Goal: Task Accomplishment & Management: Complete application form

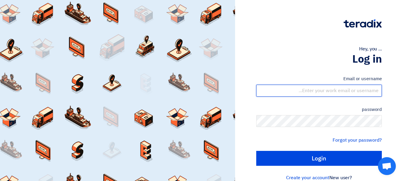
click at [338, 90] on input "text" at bounding box center [318, 91] width 125 height 12
type input "[EMAIL_ADDRESS][DOMAIN_NAME]"
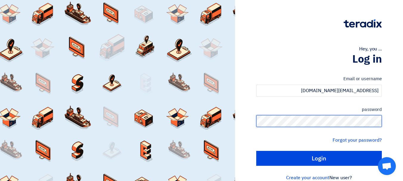
click at [256, 151] on input "Login" at bounding box center [318, 158] width 125 height 15
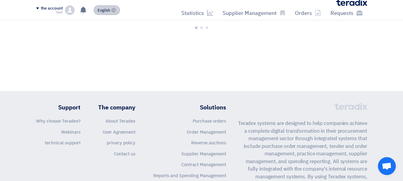
click at [103, 10] on font "English" at bounding box center [103, 10] width 13 height 6
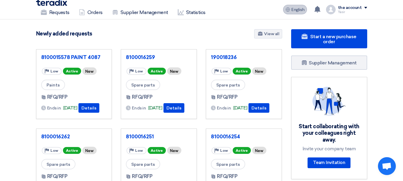
click at [296, 9] on font "English" at bounding box center [297, 9] width 13 height 5
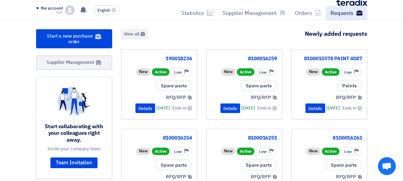
click at [346, 13] on font "Requests" at bounding box center [341, 13] width 23 height 8
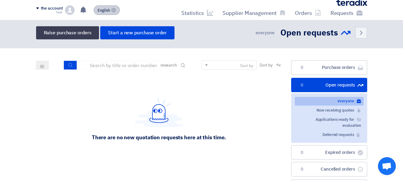
click at [107, 12] on font "English" at bounding box center [103, 10] width 13 height 6
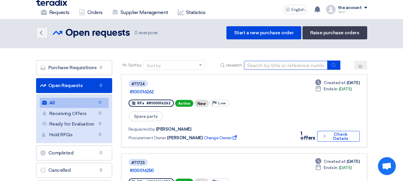
drag, startPoint x: 288, startPoint y: 65, endPoint x: 307, endPoint y: 68, distance: 19.9
click at [288, 65] on input at bounding box center [285, 65] width 83 height 9
paste input "8100016243"
type input "8100016243"
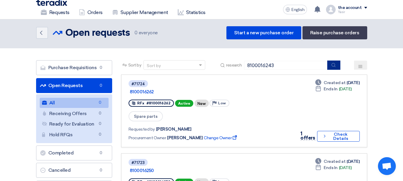
click at [330, 64] on button "submit" at bounding box center [333, 64] width 13 height 9
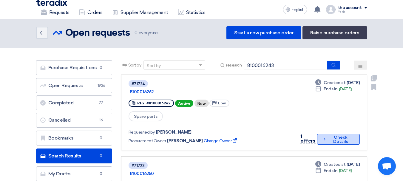
click at [348, 135] on font "Check Details" at bounding box center [340, 139] width 25 height 8
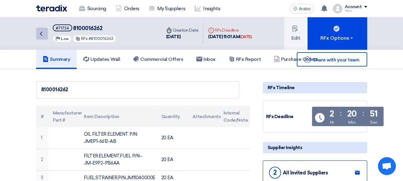
click at [43, 35] on icon "Back" at bounding box center [41, 33] width 7 height 7
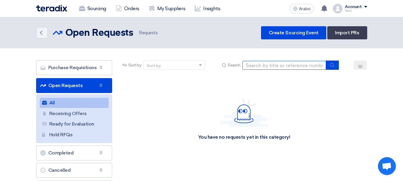
click at [301, 66] on input at bounding box center [283, 65] width 83 height 9
paste input "8100016243"
type input "8100016243"
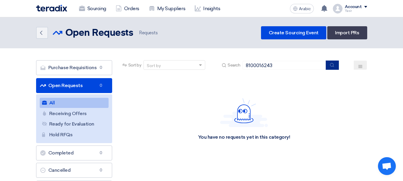
click at [328, 63] on button "submit" at bounding box center [331, 64] width 13 height 9
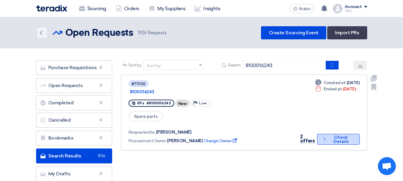
click at [332, 135] on font "Check Details" at bounding box center [340, 139] width 25 height 8
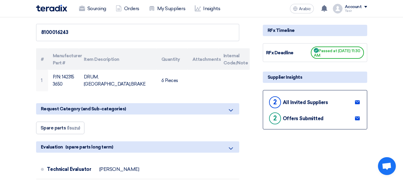
scroll to position [119, 0]
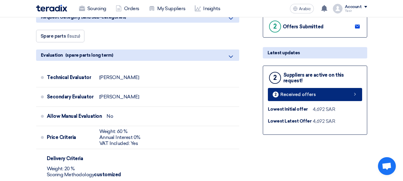
click at [307, 96] on font "Received offers" at bounding box center [297, 94] width 35 height 5
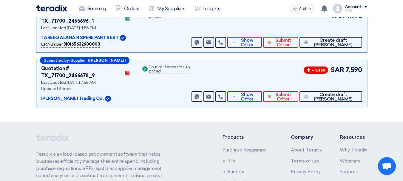
scroll to position [62, 0]
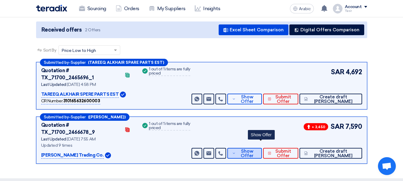
click at [257, 149] on span "Show Offer" at bounding box center [247, 153] width 20 height 9
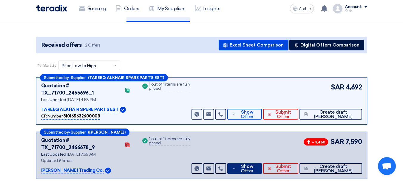
scroll to position [32, 0]
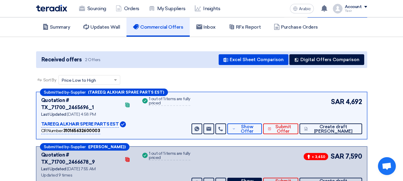
click at [263, 116] on div "SAR 4,692 Send Message Send Message" at bounding box center [275, 115] width 171 height 37
click at [253, 124] on font "Show Offer" at bounding box center [246, 129] width 13 height 10
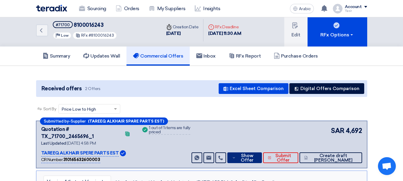
scroll to position [0, 0]
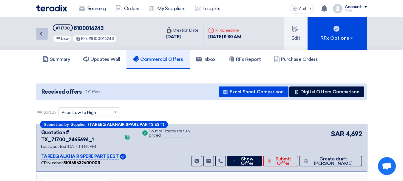
click at [40, 34] on icon "Back" at bounding box center [41, 33] width 7 height 7
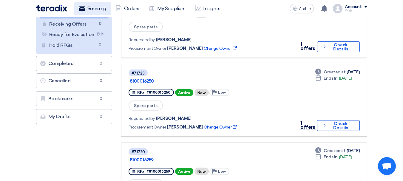
scroll to position [30, 0]
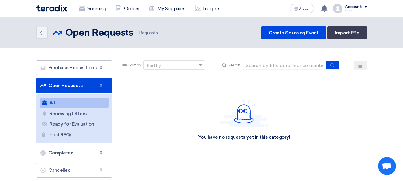
scroll to position [30, 0]
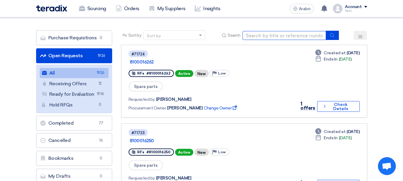
click at [302, 36] on input at bounding box center [283, 35] width 83 height 9
paste input "8100016241"
type input "8100016241"
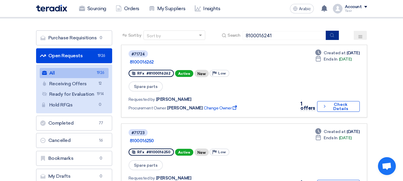
click at [336, 35] on button "submit" at bounding box center [331, 35] width 13 height 9
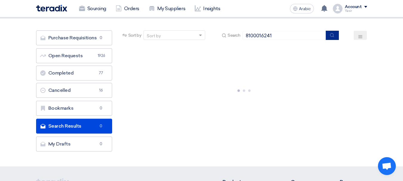
scroll to position [0, 0]
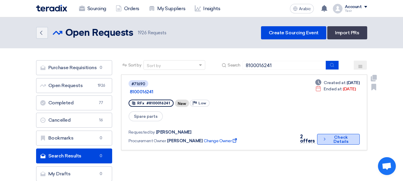
click at [325, 134] on button "Check details Check Details" at bounding box center [338, 139] width 42 height 11
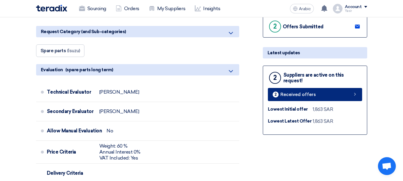
click at [303, 94] on font "Received offers" at bounding box center [297, 94] width 35 height 5
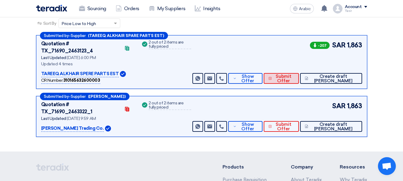
scroll to position [62, 0]
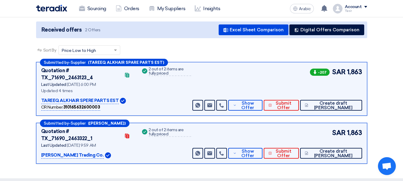
drag, startPoint x: 346, startPoint y: 71, endPoint x: 398, endPoint y: 80, distance: 52.6
click at [398, 80] on section "Received offers 2 Offers Excel Sheet Comparison Digital Offers Comparison Sort …" at bounding box center [201, 92] width 403 height 171
drag, startPoint x: 348, startPoint y: 128, endPoint x: 393, endPoint y: 131, distance: 45.4
click at [392, 131] on section "Received offers 2 Offers Excel Sheet Comparison Digital Offers Comparison Sort …" at bounding box center [201, 92] width 403 height 171
click at [254, 102] on font "Show Offer" at bounding box center [247, 105] width 13 height 10
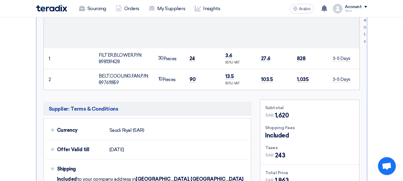
scroll to position [300, 0]
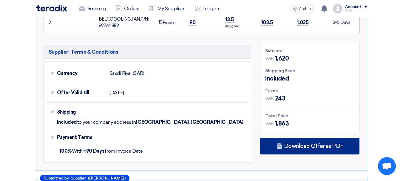
click at [294, 138] on div "Download Offer as PDF" at bounding box center [309, 146] width 99 height 17
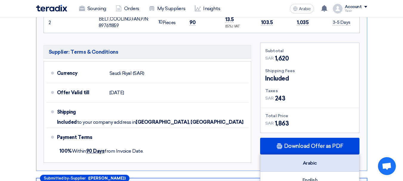
click at [312, 155] on div "Arabic" at bounding box center [309, 163] width 99 height 17
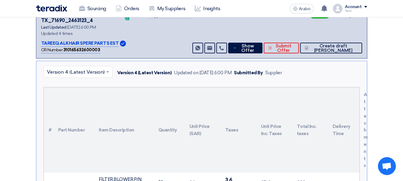
scroll to position [209, 0]
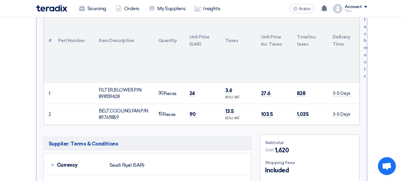
click at [109, 108] on font "BELT,COOLING,FAN,P/N: 897611859" at bounding box center [124, 114] width 50 height 12
copy font "897611859"
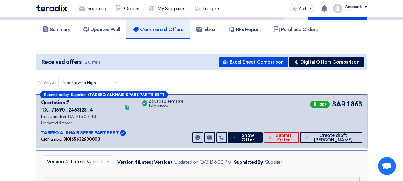
scroll to position [0, 0]
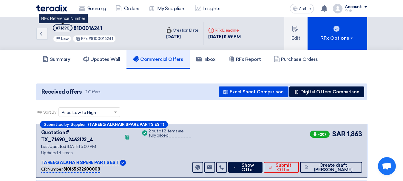
click at [59, 28] on font "#71690" at bounding box center [63, 28] width 14 height 4
copy font "71690"
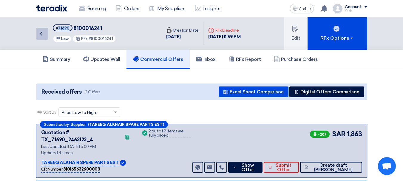
click at [45, 34] on link "Back" at bounding box center [42, 34] width 12 height 12
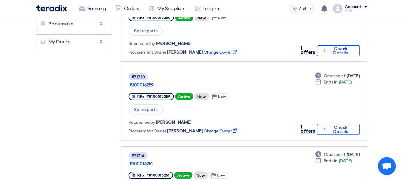
scroll to position [179, 0]
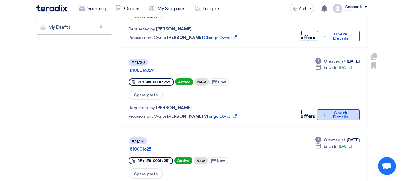
click at [349, 111] on font "Check Details" at bounding box center [340, 115] width 25 height 8
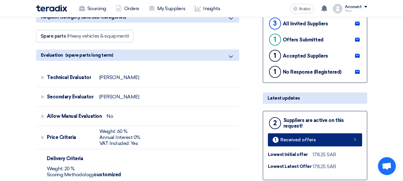
click at [322, 145] on link "1 Received offers" at bounding box center [315, 139] width 94 height 13
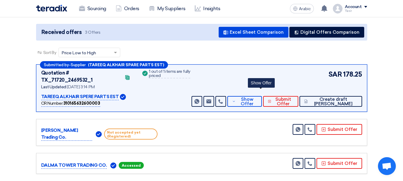
scroll to position [89, 0]
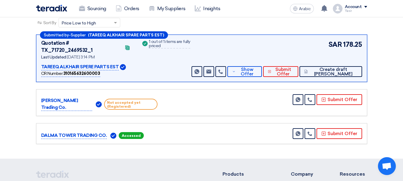
drag, startPoint x: 85, startPoint y: 124, endPoint x: 135, endPoint y: 121, distance: 50.5
click at [126, 128] on div "DALMA TOWER TRADING CO. Accessed" at bounding box center [99, 133] width 116 height 11
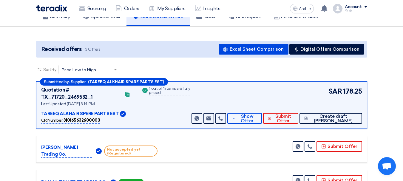
scroll to position [0, 0]
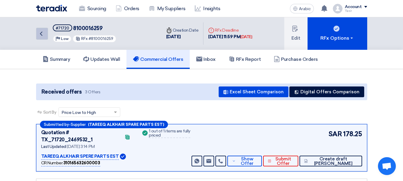
click at [45, 36] on link "Back" at bounding box center [42, 34] width 12 height 12
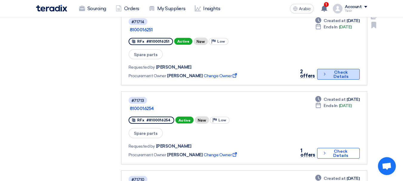
click at [343, 70] on font "Check Details" at bounding box center [340, 74] width 15 height 9
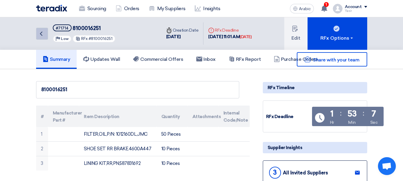
click at [45, 32] on link "Back" at bounding box center [42, 34] width 12 height 12
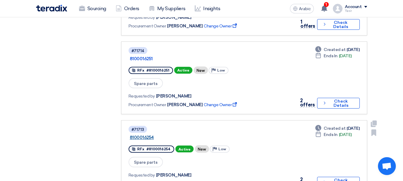
scroll to position [268, 0]
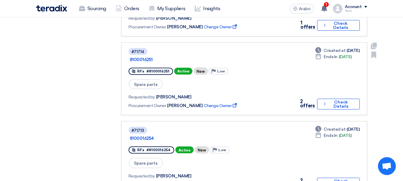
click at [331, 77] on link "#71714 8100016251 RFx #8100016251 Active New Priority Low Spare parts Requested…" at bounding box center [244, 78] width 246 height 73
click at [331, 100] on font "Check Details" at bounding box center [340, 104] width 25 height 8
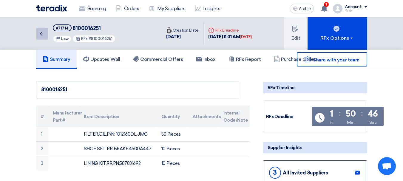
click at [43, 35] on icon "Back" at bounding box center [41, 33] width 7 height 7
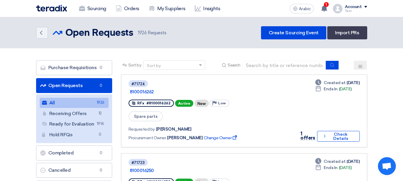
click at [274, 63] on input at bounding box center [283, 65] width 83 height 9
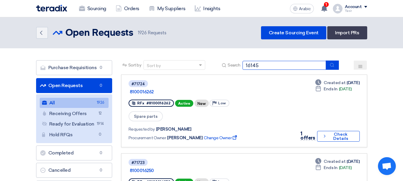
type input "16145"
click at [331, 66] on use "submit" at bounding box center [332, 65] width 4 height 4
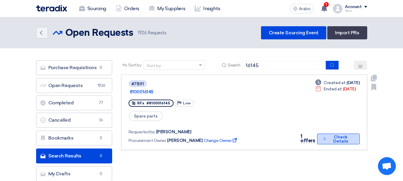
click at [317, 134] on button "Check details Check Details" at bounding box center [338, 139] width 43 height 11
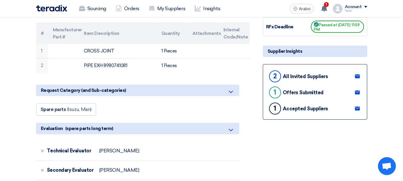
scroll to position [119, 0]
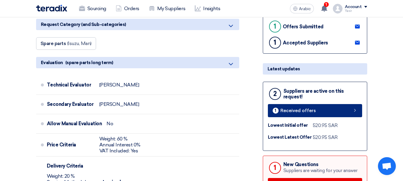
click at [339, 113] on link "1 Received offers" at bounding box center [315, 110] width 94 height 13
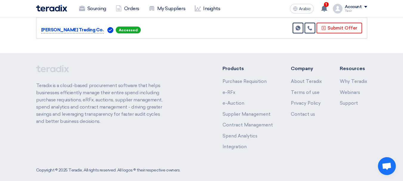
scroll to position [42, 0]
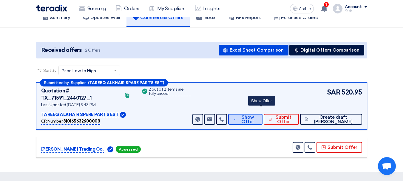
click at [256, 115] on span "Show Offer" at bounding box center [248, 119] width 20 height 9
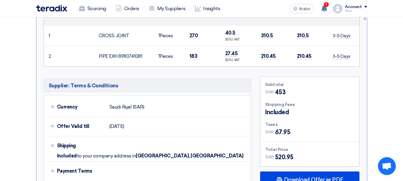
scroll to position [268, 0]
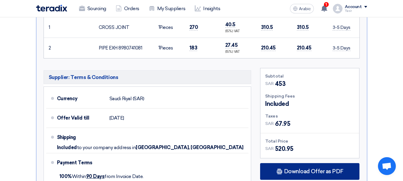
click at [302, 168] on font "Download Offer as PDF" at bounding box center [313, 171] width 59 height 7
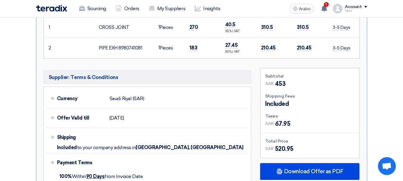
scroll to position [328, 0]
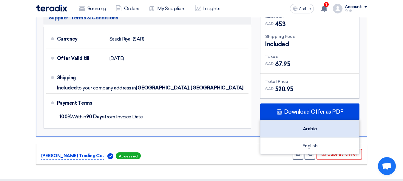
click at [298, 120] on div "Arabic" at bounding box center [309, 128] width 99 height 17
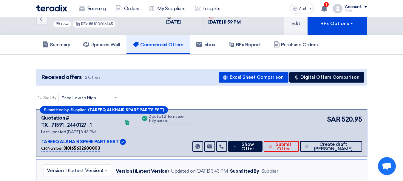
scroll to position [0, 0]
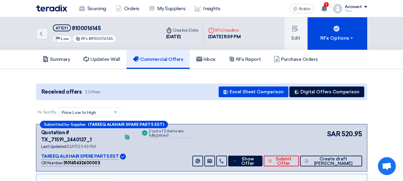
click at [63, 32] on div "#71591 8100016145 Priority Low RFx #8100016145" at bounding box center [84, 33] width 63 height 18
click at [63, 26] on font "#71591" at bounding box center [62, 28] width 12 height 4
copy font "71591"
click at [46, 38] on link "Back" at bounding box center [42, 34] width 12 height 12
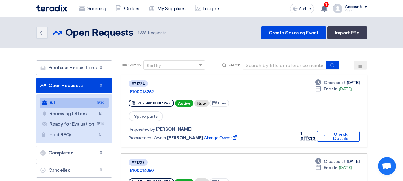
drag, startPoint x: 293, startPoint y: 66, endPoint x: 313, endPoint y: 68, distance: 20.6
click at [293, 66] on input at bounding box center [283, 65] width 83 height 9
paste input "8100016264"
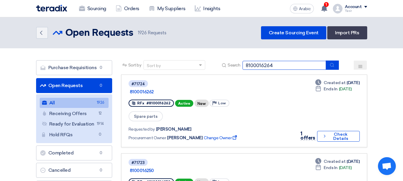
type input "8100016264"
click at [328, 65] on button "submit" at bounding box center [331, 64] width 13 height 9
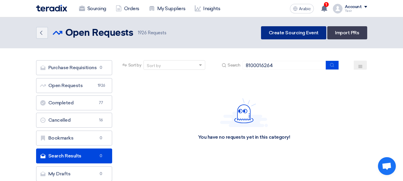
click at [305, 32] on font "Create Sourcing Event" at bounding box center [293, 33] width 50 height 6
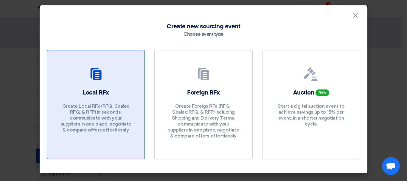
click at [82, 80] on div at bounding box center [95, 75] width 83 height 17
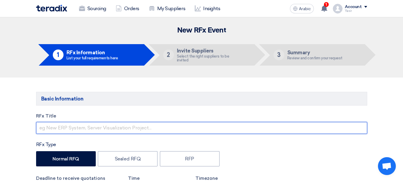
click at [64, 128] on input "text" at bounding box center [201, 128] width 331 height 12
paste input "8100016264"
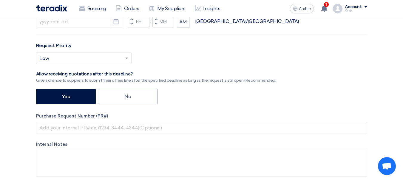
scroll to position [179, 0]
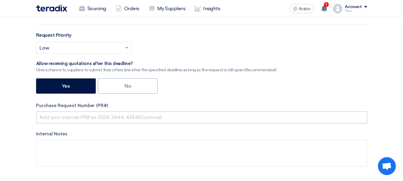
type input "8100016264"
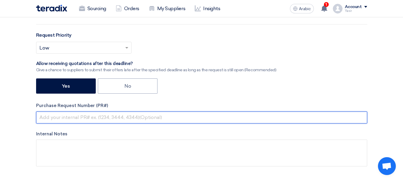
click at [88, 120] on input "text" at bounding box center [201, 117] width 331 height 12
paste input "8100016264"
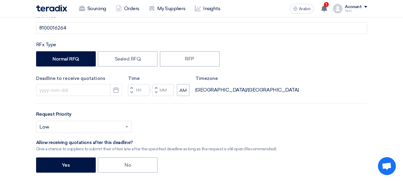
scroll to position [89, 0]
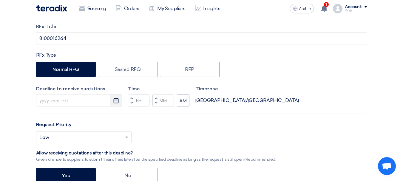
type input "8100016264"
click at [116, 103] on use "button" at bounding box center [116, 100] width 5 height 5
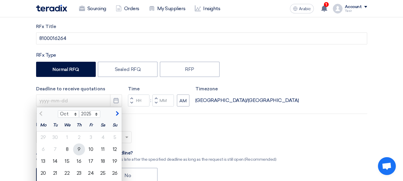
click at [77, 147] on font "9" at bounding box center [78, 149] width 3 height 6
type input "10/9/2025"
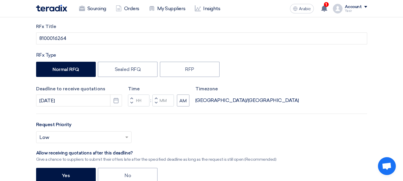
click at [131, 97] on span "button" at bounding box center [131, 98] width 2 height 4
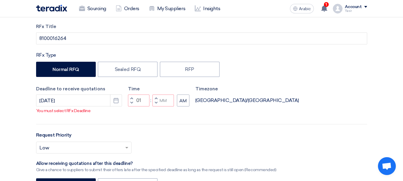
click at [156, 105] on span "button" at bounding box center [156, 103] width 2 height 4
type input "12"
type input "59"
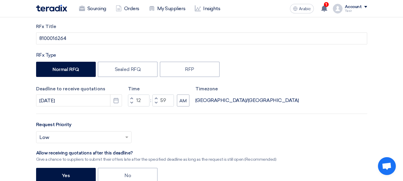
click at [131, 102] on span "button" at bounding box center [131, 103] width 2 height 4
type input "11"
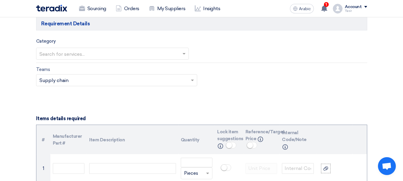
scroll to position [358, 0]
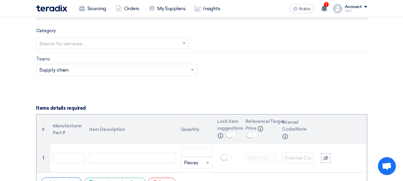
click at [52, 42] on input "text" at bounding box center [109, 44] width 140 height 10
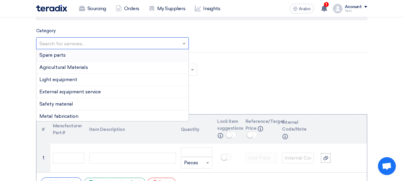
click at [66, 56] on div "Spare parts" at bounding box center [112, 55] width 152 height 12
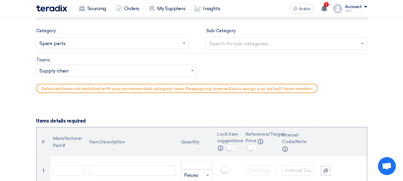
click at [255, 38] on div "Search for sub-categories..." at bounding box center [282, 44] width 153 height 12
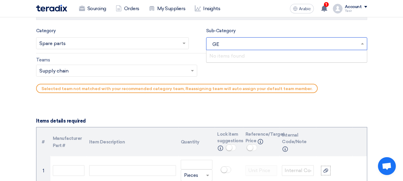
type input "G"
type input "O"
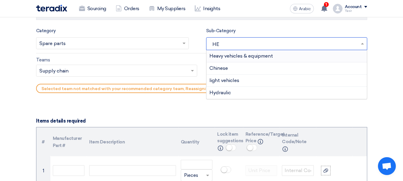
type input "HEA"
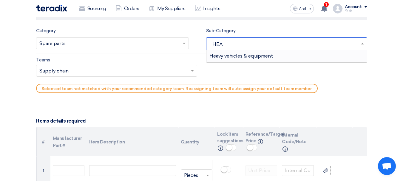
click at [247, 55] on font "Heavy vehicles & equipment" at bounding box center [240, 56] width 63 height 6
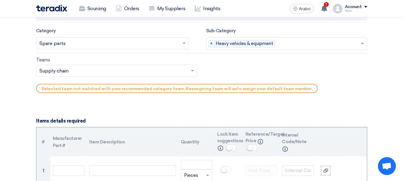
click at [67, 72] on input "text" at bounding box center [113, 71] width 148 height 10
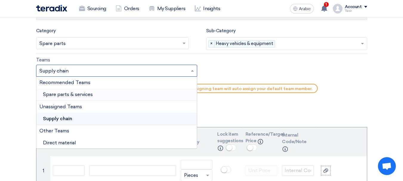
click at [62, 99] on div "Spare parts & services" at bounding box center [116, 95] width 160 height 12
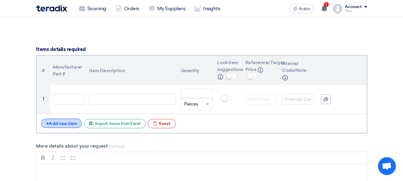
click at [60, 122] on font "Add new item" at bounding box center [63, 123] width 28 height 5
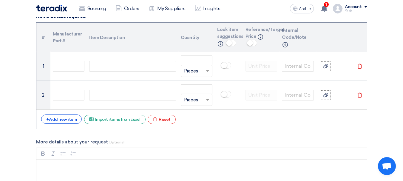
scroll to position [477, 0]
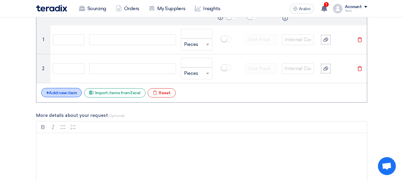
click at [63, 91] on font "Add new item" at bounding box center [63, 92] width 28 height 5
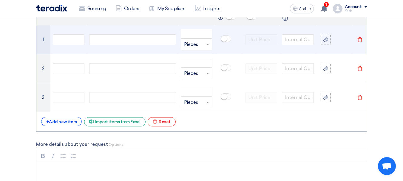
click at [104, 51] on td at bounding box center [132, 39] width 91 height 29
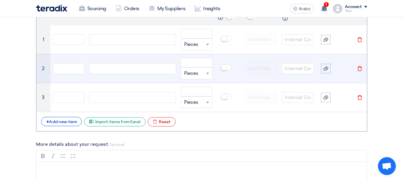
click at [114, 77] on td at bounding box center [132, 68] width 91 height 29
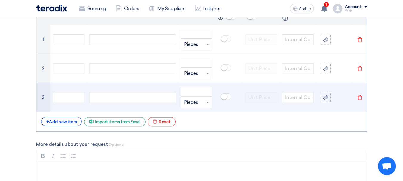
click at [114, 95] on div at bounding box center [132, 97] width 86 height 11
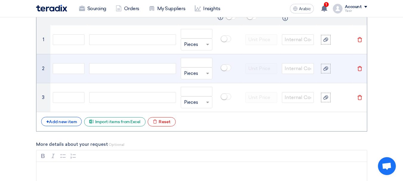
click at [114, 77] on td at bounding box center [132, 68] width 91 height 29
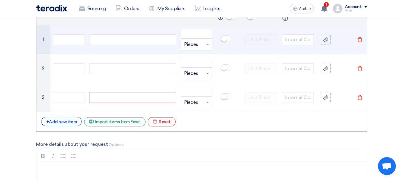
click at [97, 44] on div at bounding box center [132, 39] width 86 height 11
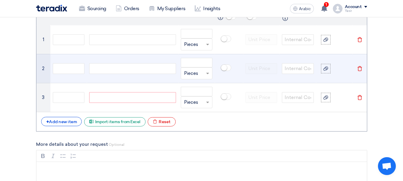
click at [109, 82] on td at bounding box center [132, 68] width 91 height 29
click at [101, 75] on td at bounding box center [132, 68] width 91 height 29
click at [84, 72] on input "text" at bounding box center [69, 68] width 32 height 11
click at [104, 74] on td at bounding box center [132, 68] width 91 height 29
click at [107, 67] on div at bounding box center [132, 68] width 86 height 11
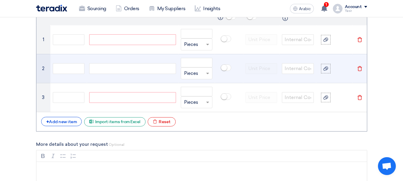
click at [108, 65] on div at bounding box center [132, 68] width 86 height 11
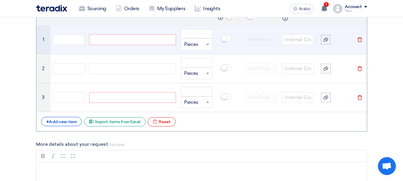
click at [122, 40] on div at bounding box center [132, 39] width 86 height 11
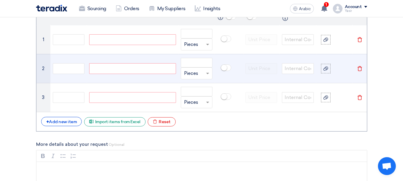
paste div
click at [140, 69] on div at bounding box center [132, 68] width 86 height 11
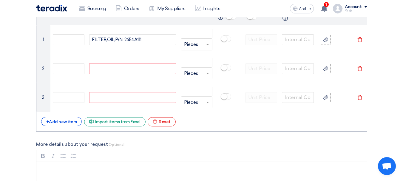
paste div
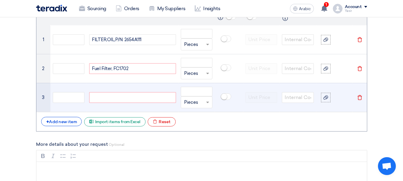
click at [142, 101] on div at bounding box center [132, 97] width 86 height 11
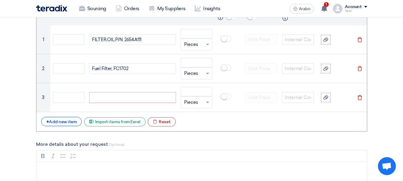
paste div
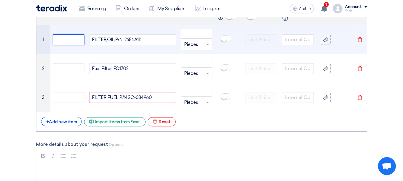
click at [74, 37] on input "text" at bounding box center [69, 39] width 32 height 11
drag, startPoint x: 123, startPoint y: 41, endPoint x: 167, endPoint y: 52, distance: 45.0
click at [167, 52] on td "FILTER,OIL,P/N: 2654A111" at bounding box center [132, 39] width 91 height 29
click at [76, 38] on input "text" at bounding box center [69, 39] width 32 height 11
paste input "2654A111"
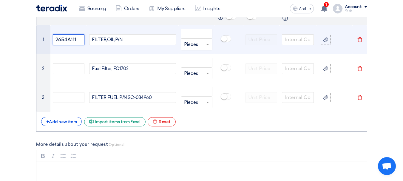
type input "2654A111"
click at [147, 40] on div "FILTER,OIL,P/N:" at bounding box center [132, 39] width 86 height 11
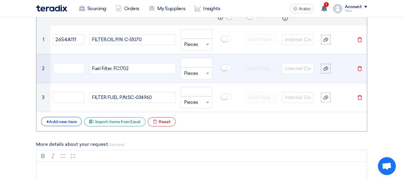
click at [131, 66] on div "Fuel Filter, FC1702" at bounding box center [132, 68] width 86 height 11
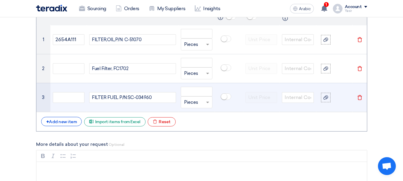
click at [159, 99] on div "FILTER FUEL P/N:SC-034960" at bounding box center [132, 97] width 86 height 11
click at [132, 97] on div "FILTER FUEL P/N:SC-034960" at bounding box center [132, 97] width 86 height 11
click at [135, 96] on div "FILTER FUEL P/N:F-034960" at bounding box center [132, 97] width 86 height 11
click at [155, 98] on div "FILTER FUEL P/N:F-4960" at bounding box center [132, 97] width 86 height 11
click at [127, 96] on div "FILTER FUEL P/N:F-496A" at bounding box center [132, 97] width 86 height 11
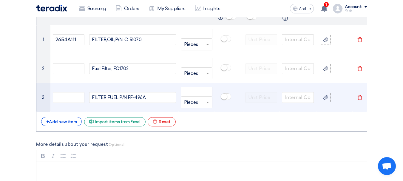
click at [153, 97] on div "FILTER FUEL P/N:FF-496A" at bounding box center [132, 97] width 86 height 11
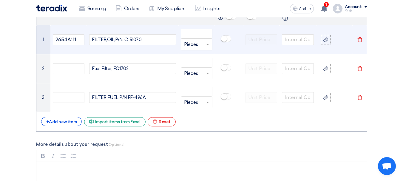
click at [201, 40] on input "text" at bounding box center [193, 45] width 18 height 10
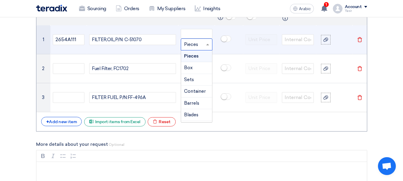
click at [197, 55] on span "Pieces" at bounding box center [191, 55] width 15 height 5
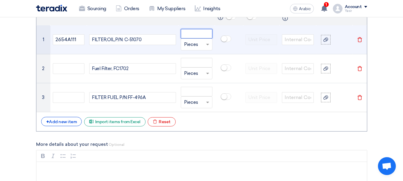
click at [194, 30] on input "number" at bounding box center [197, 34] width 32 height 10
type input "10"
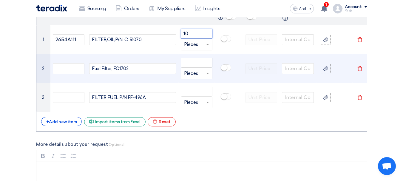
type input "10"
click at [195, 63] on input "number" at bounding box center [197, 63] width 32 height 10
paste input "10"
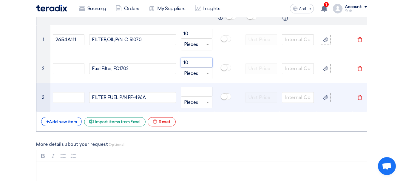
type input "10"
click at [193, 87] on input "number" at bounding box center [197, 92] width 32 height 10
paste input "10"
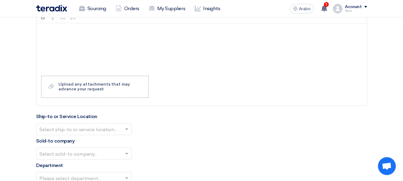
scroll to position [626, 0]
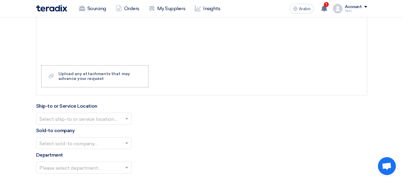
click at [91, 115] on input "text" at bounding box center [80, 119] width 83 height 10
type input "10"
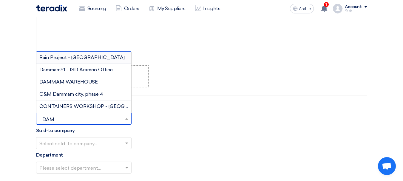
type input "DAMM"
click at [94, 79] on span "DAMMAM WAREHOUSE" at bounding box center [68, 82] width 58 height 6
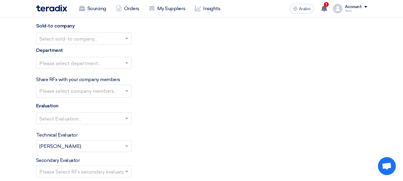
scroll to position [715, 0]
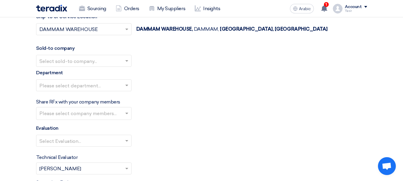
click at [82, 58] on input "text" at bounding box center [80, 61] width 83 height 10
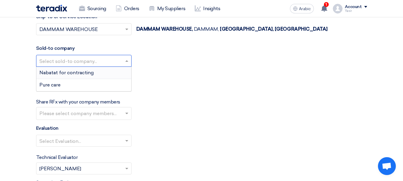
click at [62, 70] on span "Nabatat for contracting" at bounding box center [66, 73] width 54 height 6
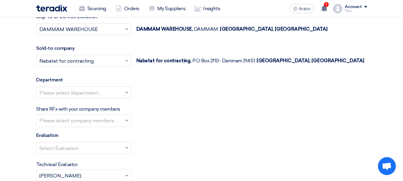
click at [70, 89] on input "text" at bounding box center [80, 93] width 83 height 10
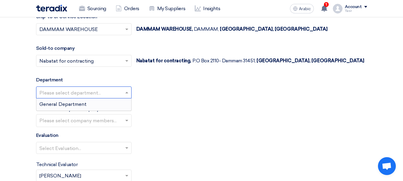
click at [64, 104] on span "General Department" at bounding box center [62, 104] width 47 height 6
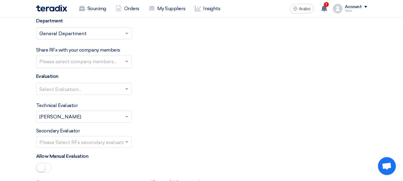
scroll to position [775, 0]
click at [75, 88] on input "text" at bounding box center [80, 89] width 83 height 10
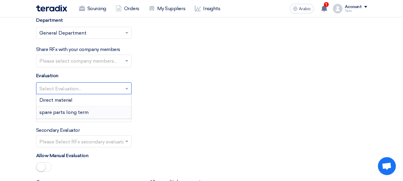
click at [55, 112] on span "spare parts long term" at bounding box center [63, 112] width 49 height 6
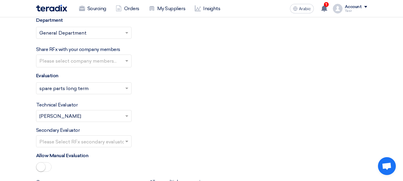
scroll to position [864, 0]
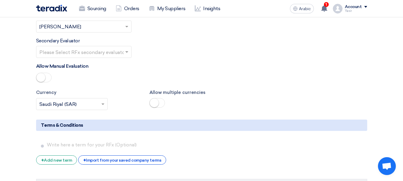
click at [74, 54] on input "text" at bounding box center [80, 52] width 83 height 10
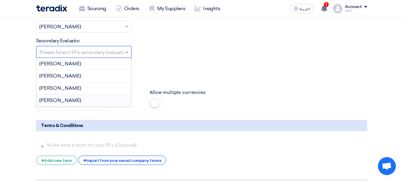
click at [52, 97] on span "[PERSON_NAME]" at bounding box center [60, 100] width 42 height 6
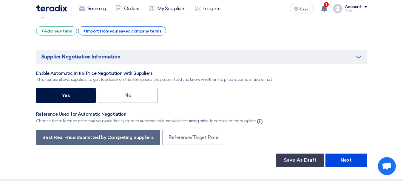
scroll to position [1042, 0]
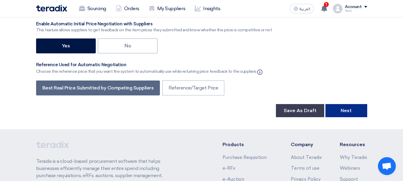
click at [325, 108] on button "Next" at bounding box center [346, 110] width 42 height 13
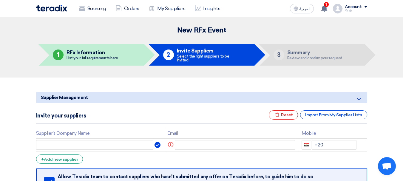
scroll to position [60, 0]
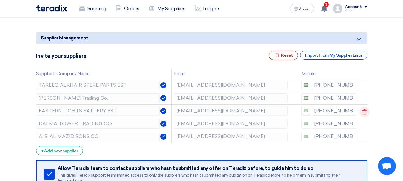
click at [363, 111] on icon at bounding box center [364, 112] width 10 height 10
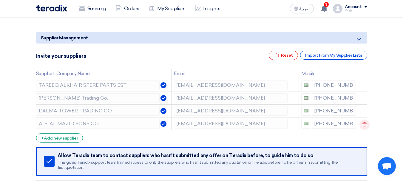
click at [361, 122] on icon at bounding box center [364, 124] width 10 height 10
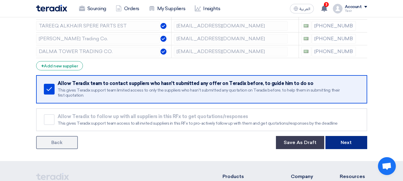
scroll to position [149, 0]
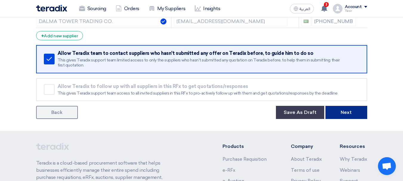
click at [352, 113] on button "Next" at bounding box center [346, 112] width 42 height 13
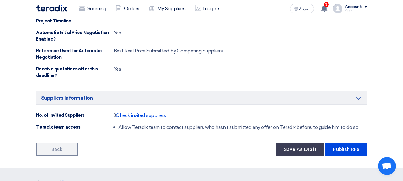
scroll to position [358, 0]
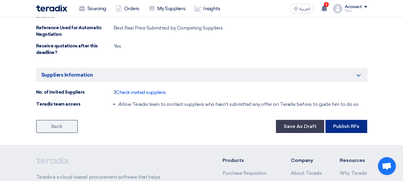
click at [337, 126] on button "Publish RFx" at bounding box center [346, 126] width 42 height 13
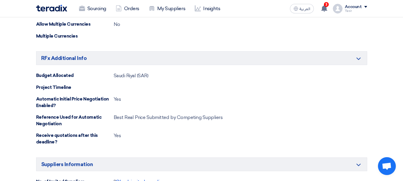
scroll to position [180, 0]
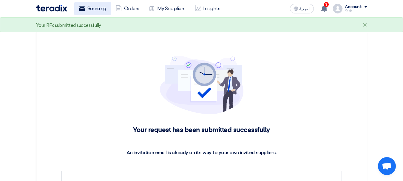
click at [102, 12] on link "Sourcing" at bounding box center [92, 8] width 37 height 13
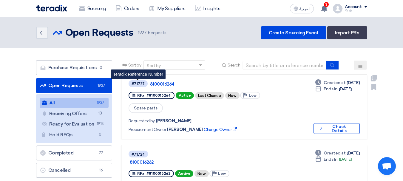
click at [135, 83] on div "#71727" at bounding box center [137, 84] width 13 height 4
copy div "#71727"
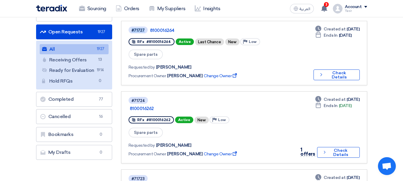
scroll to position [119, 0]
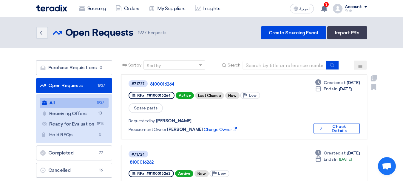
scroll to position [119, 0]
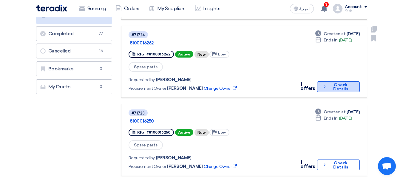
click at [327, 81] on button "Check details Check Details" at bounding box center [338, 86] width 43 height 11
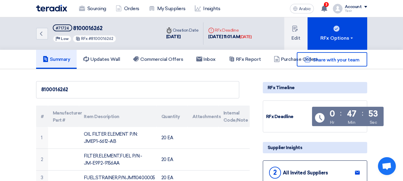
click at [50, 37] on div "Back #71724 8100016262 Priority Low RFx #8100016262" at bounding box center [98, 33] width 125 height 32
click at [46, 38] on link "Back" at bounding box center [42, 34] width 12 height 12
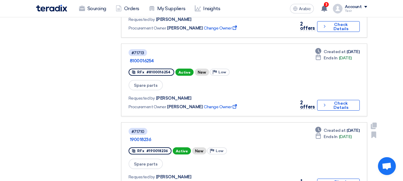
scroll to position [417, 0]
click at [333, 179] on font "Check Details" at bounding box center [340, 183] width 15 height 9
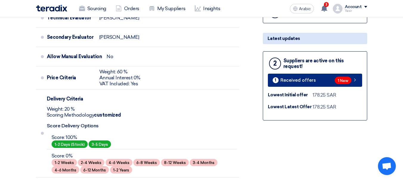
click at [331, 85] on link "1 Received offers 1 New" at bounding box center [315, 80] width 94 height 13
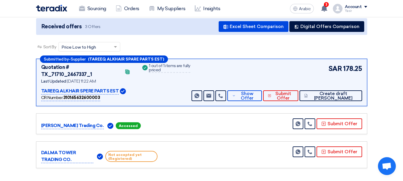
scroll to position [76, 0]
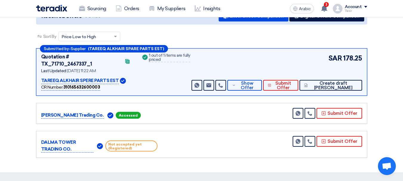
drag, startPoint x: 114, startPoint y: 108, endPoint x: 143, endPoint y: 111, distance: 29.1
click at [143, 111] on div "Mohamed Jaber Trading Co. Accessed" at bounding box center [99, 114] width 116 height 7
click at [131, 131] on div "DALMA TOWER TRADING CO. Not accepted yet (Registered) Send Message" at bounding box center [201, 144] width 331 height 27
click at [119, 113] on font "Accessed" at bounding box center [128, 115] width 19 height 4
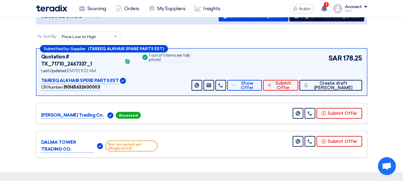
click at [119, 113] on font "Accessed" at bounding box center [128, 115] width 19 height 4
drag, startPoint x: 116, startPoint y: 135, endPoint x: 187, endPoint y: 143, distance: 71.3
click at [187, 143] on div "DALMA TOWER TRADING CO. Not accepted yet (Registered) Send Message" at bounding box center [201, 144] width 321 height 17
click at [253, 80] on font "Show Offer" at bounding box center [246, 85] width 13 height 10
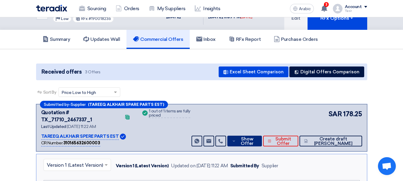
scroll to position [0, 0]
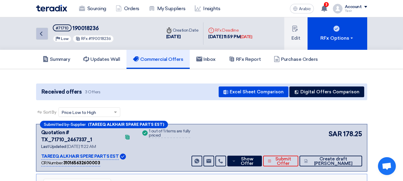
click at [41, 39] on link "Back" at bounding box center [42, 34] width 12 height 12
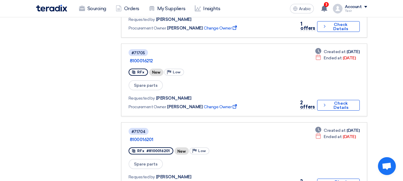
scroll to position [656, 0]
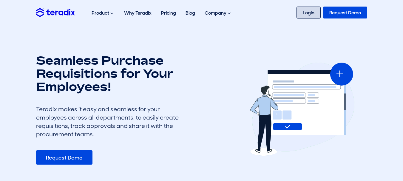
click at [305, 11] on link "Login" at bounding box center [308, 13] width 24 height 12
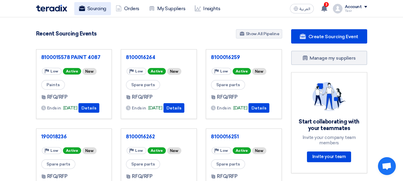
click at [100, 10] on link "Sourcing" at bounding box center [92, 8] width 37 height 13
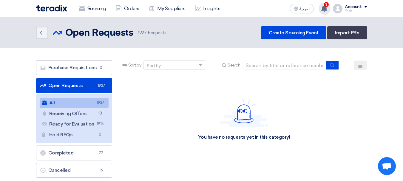
click at [328, 10] on div "3 You have a new offer for '8100016228' request with total price '9142.5' 52 mi…" at bounding box center [324, 9] width 12 height 12
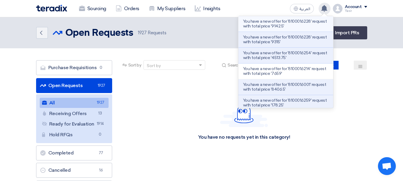
click at [269, 27] on p "You have a new offer for '8100016228' request with total price '9142.5'" at bounding box center [285, 24] width 85 height 10
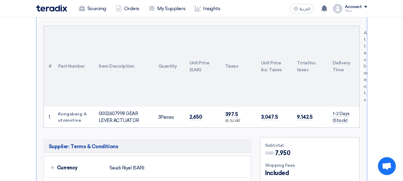
scroll to position [254, 0]
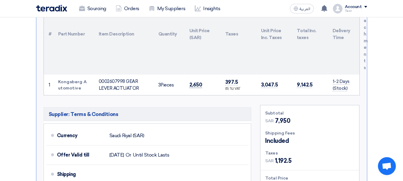
click at [193, 82] on span "2,650" at bounding box center [195, 85] width 13 height 6
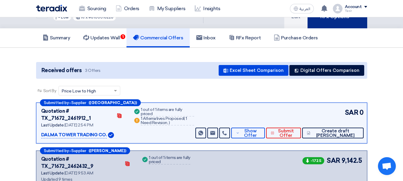
scroll to position [0, 0]
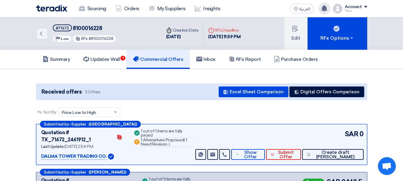
click at [322, 10] on icon at bounding box center [324, 8] width 7 height 7
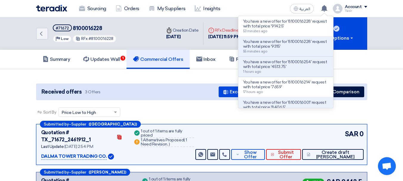
click at [267, 47] on p "You have a new offer for '8100016228' request with total price '9315'" at bounding box center [285, 44] width 85 height 10
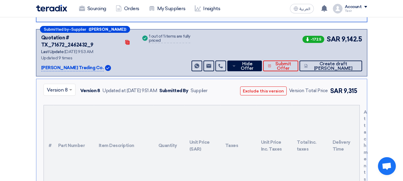
scroll to position [195, 0]
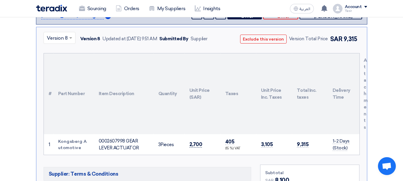
click at [190, 141] on span "2,700" at bounding box center [195, 144] width 13 height 6
click at [191, 141] on span "2,700" at bounding box center [195, 144] width 13 height 6
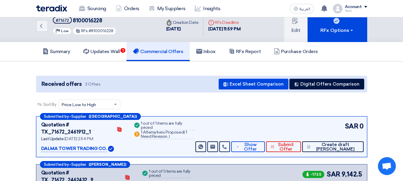
scroll to position [0, 0]
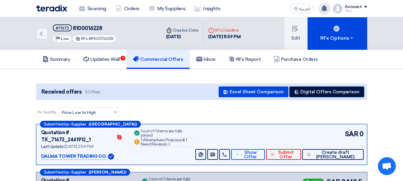
click at [327, 8] on icon at bounding box center [324, 8] width 7 height 7
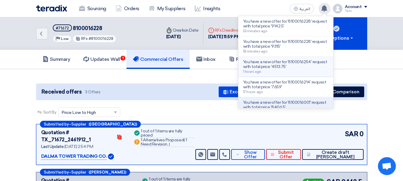
click at [286, 69] on p "You have a new offer for '8100016254' request with total price '4513.75'" at bounding box center [285, 65] width 85 height 10
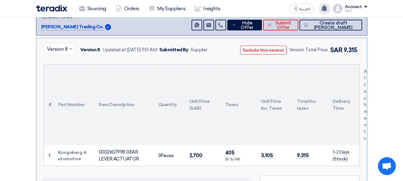
scroll to position [209, 0]
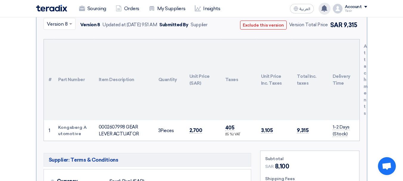
click at [327, 9] on icon at bounding box center [324, 8] width 7 height 7
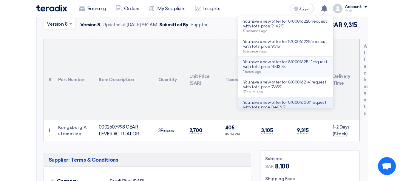
click at [288, 64] on p "You have a new offer for '8100016254' request with total price '4513.75'" at bounding box center [285, 65] width 85 height 10
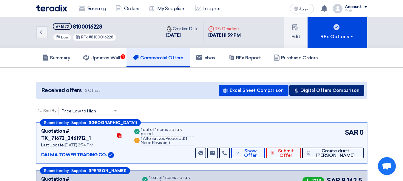
scroll to position [0, 0]
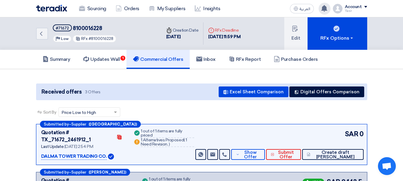
click at [324, 9] on use at bounding box center [324, 8] width 6 height 7
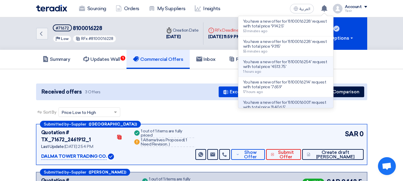
click at [283, 66] on p "You have a new offer for '8100016254' request with total price '4513.75'" at bounding box center [285, 65] width 85 height 10
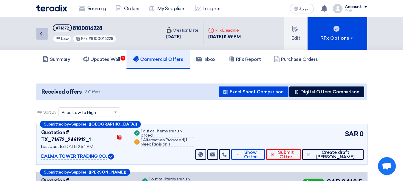
click at [43, 34] on icon "Back" at bounding box center [41, 33] width 7 height 7
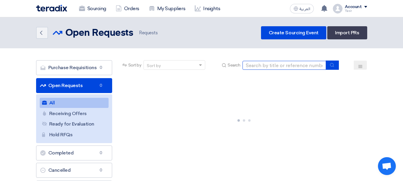
click at [273, 63] on input at bounding box center [283, 65] width 83 height 9
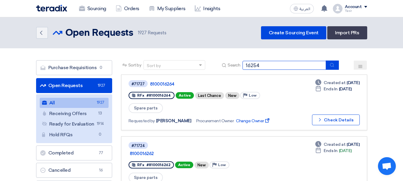
type input "16254"
click at [334, 67] on icon "submit" at bounding box center [331, 65] width 5 height 5
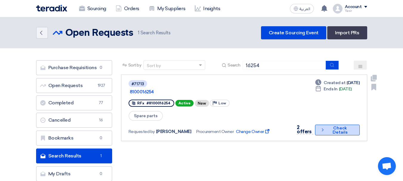
click at [331, 133] on button "Check details Check Details" at bounding box center [337, 130] width 45 height 11
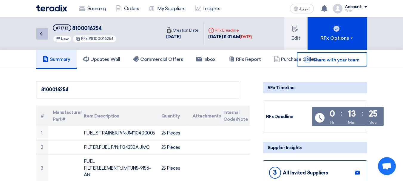
click at [42, 35] on icon "Back" at bounding box center [41, 33] width 7 height 7
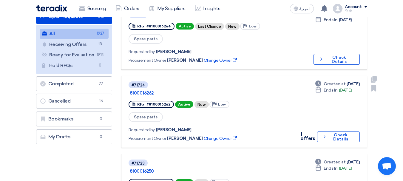
scroll to position [119, 0]
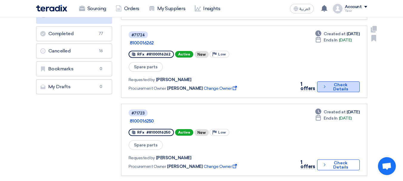
click at [336, 81] on button "Check details Check Details" at bounding box center [338, 86] width 43 height 11
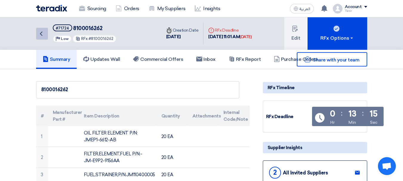
click at [40, 34] on icon "Back" at bounding box center [41, 33] width 7 height 7
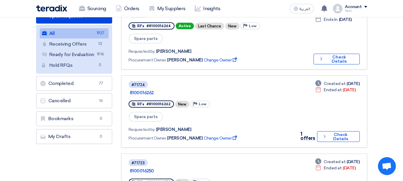
scroll to position [30, 0]
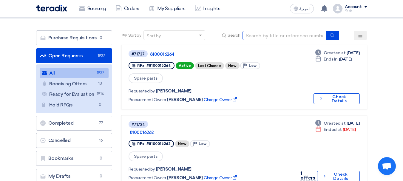
click at [256, 36] on input at bounding box center [283, 35] width 83 height 9
type input "16240"
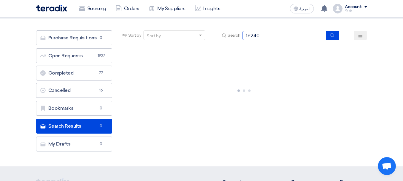
scroll to position [0, 0]
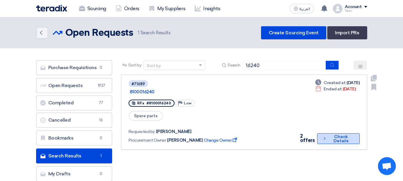
click at [318, 133] on button "Check details Check Details" at bounding box center [338, 138] width 42 height 11
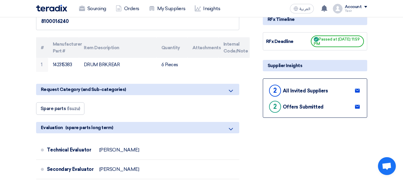
scroll to position [89, 0]
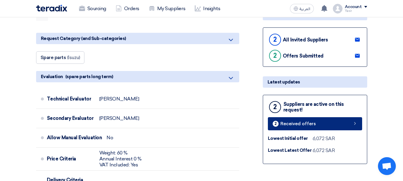
click at [302, 120] on link "2 Received offers" at bounding box center [315, 123] width 94 height 13
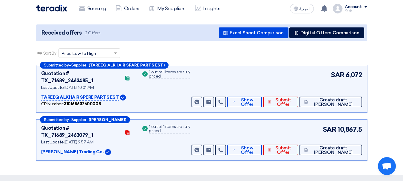
scroll to position [60, 0]
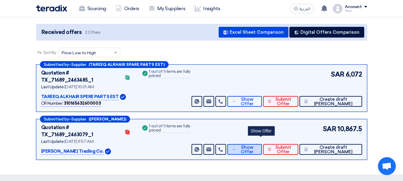
click at [257, 145] on span "Show Offer" at bounding box center [247, 149] width 20 height 9
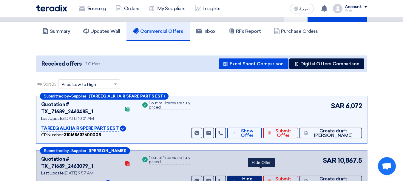
scroll to position [0, 0]
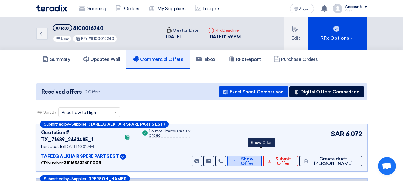
click at [257, 157] on span "Show Offer" at bounding box center [247, 161] width 20 height 9
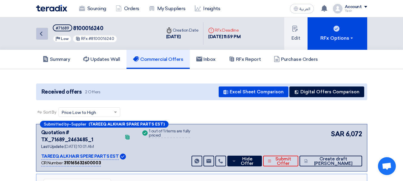
click at [42, 28] on link "Back" at bounding box center [42, 34] width 12 height 12
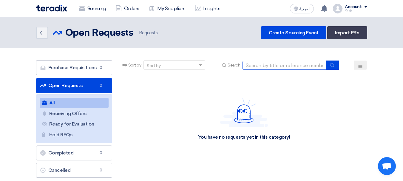
drag, startPoint x: 277, startPoint y: 67, endPoint x: 285, endPoint y: 69, distance: 8.0
click at [277, 67] on input at bounding box center [283, 65] width 83 height 9
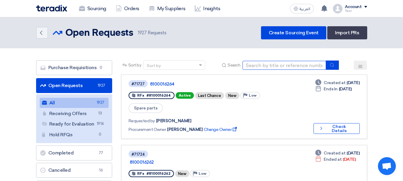
click at [272, 67] on input at bounding box center [283, 65] width 83 height 9
type input "16241"
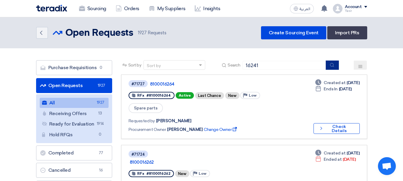
click at [330, 66] on icon "submit" at bounding box center [331, 65] width 5 height 5
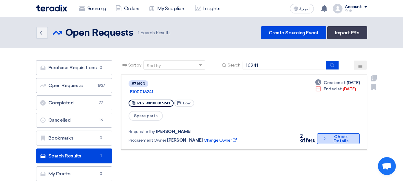
click at [336, 133] on button "Check details Check Details" at bounding box center [338, 138] width 42 height 11
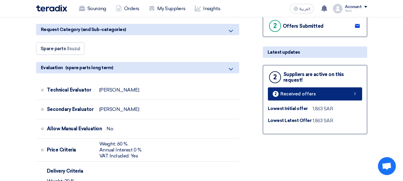
click at [333, 95] on link "2 Received offers" at bounding box center [315, 93] width 94 height 13
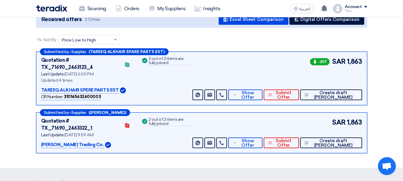
scroll to position [62, 0]
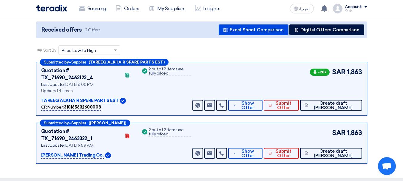
drag, startPoint x: 347, startPoint y: 72, endPoint x: 395, endPoint y: 83, distance: 49.5
click at [395, 83] on section "Received offers 2 Offers Excel Sheet Comparison Digital Offers Comparison Sort …" at bounding box center [201, 92] width 403 height 171
drag, startPoint x: 346, startPoint y: 125, endPoint x: 407, endPoint y: 126, distance: 60.8
click at [402, 128] on html "Sourcing Orders My Suppliers Insights العربية ع You have a new offer for '81000…" at bounding box center [201, 125] width 403 height 375
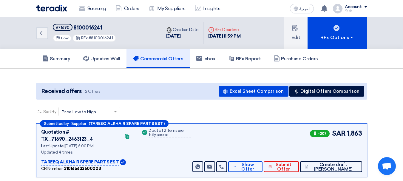
scroll to position [0, 0]
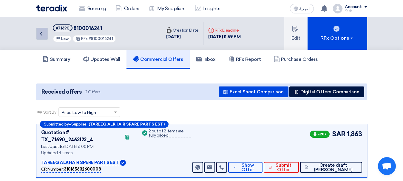
click at [43, 37] on icon "Back" at bounding box center [41, 33] width 7 height 7
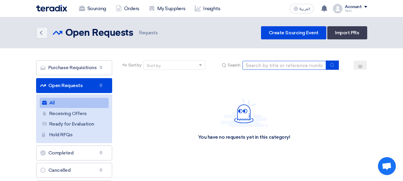
click at [283, 68] on input at bounding box center [283, 65] width 83 height 9
type input "16242"
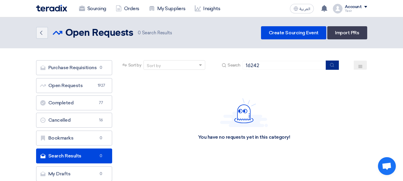
click at [330, 66] on icon "submit" at bounding box center [331, 65] width 5 height 5
click at [44, 33] on icon "Back" at bounding box center [41, 32] width 7 height 7
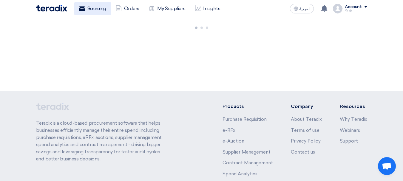
click at [93, 8] on link "Sourcing" at bounding box center [92, 8] width 37 height 13
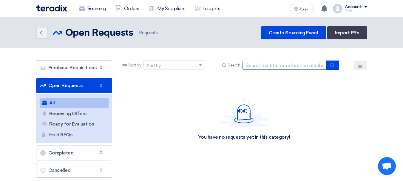
click at [283, 69] on input at bounding box center [283, 65] width 83 height 9
paste input "8100016265"
type input "8100016265"
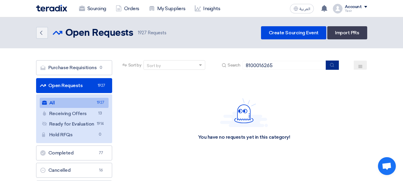
click at [328, 65] on button "submit" at bounding box center [331, 64] width 13 height 9
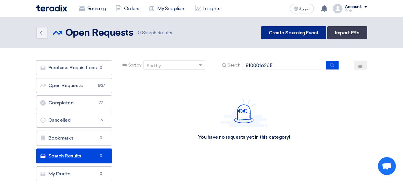
click at [292, 35] on link "Create Sourcing Event" at bounding box center [293, 32] width 65 height 13
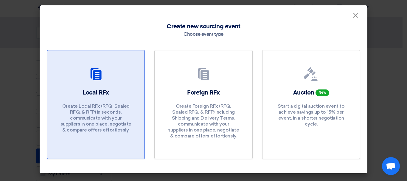
click at [105, 79] on div at bounding box center [95, 75] width 83 height 17
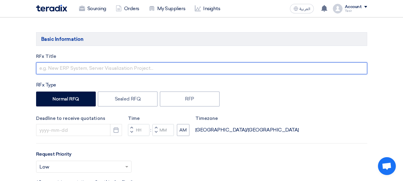
click at [93, 70] on input "text" at bounding box center [201, 68] width 331 height 12
paste input "8100016265"
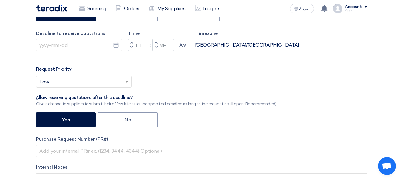
scroll to position [179, 0]
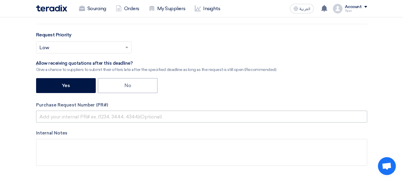
type input "8100016265"
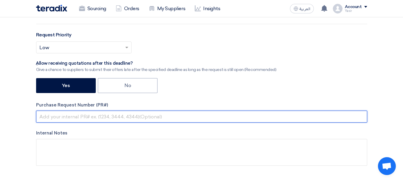
click at [66, 115] on input "text" at bounding box center [201, 117] width 331 height 12
paste input "8100016265"
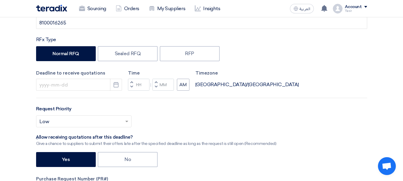
scroll to position [119, 0]
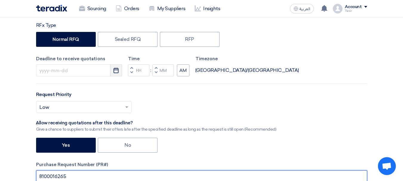
type input "8100016265"
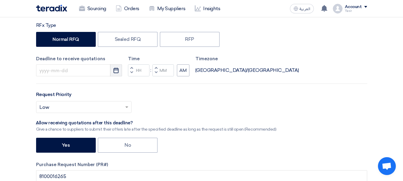
click at [116, 68] on icon "Pick a date" at bounding box center [116, 70] width 6 height 6
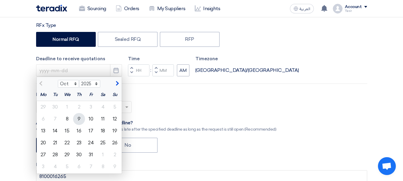
click at [77, 118] on div "9" at bounding box center [79, 119] width 12 height 12
type input "10/9/2025"
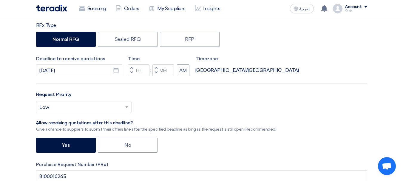
click at [134, 66] on button "Increment hours" at bounding box center [131, 67] width 7 height 7
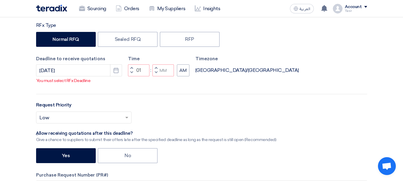
click at [131, 70] on span "button" at bounding box center [131, 68] width 2 height 4
click at [130, 77] on button "Decrement hours" at bounding box center [131, 72] width 7 height 7
click at [156, 74] on span "button" at bounding box center [156, 73] width 2 height 4
type input "11"
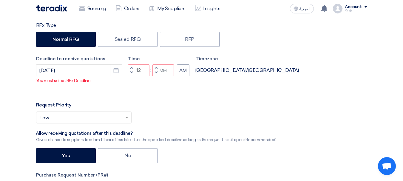
type input "59"
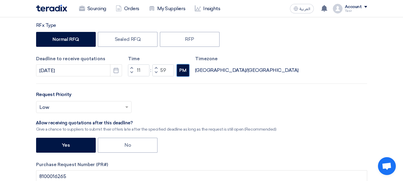
click at [182, 72] on button "PM" at bounding box center [183, 70] width 12 height 12
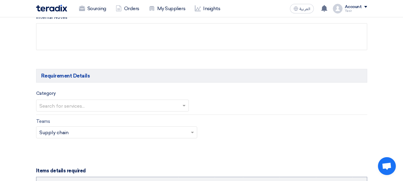
scroll to position [298, 0]
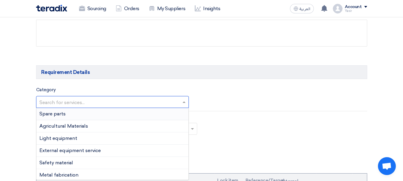
click at [88, 100] on input "text" at bounding box center [109, 103] width 140 height 10
click at [72, 117] on div "Spare parts" at bounding box center [112, 114] width 152 height 12
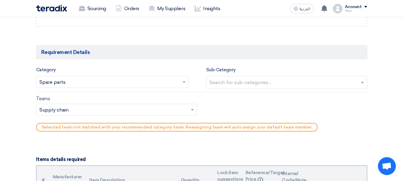
scroll to position [328, 0]
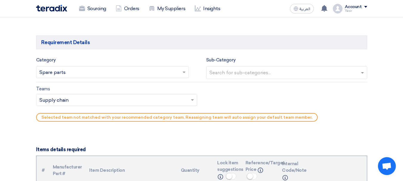
click at [231, 70] on input "text" at bounding box center [287, 73] width 156 height 10
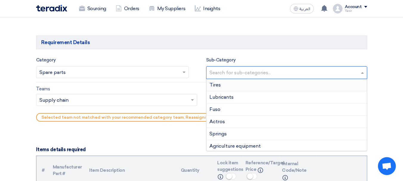
click at [229, 88] on div "Tires" at bounding box center [286, 85] width 160 height 12
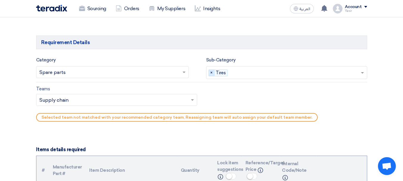
click at [211, 73] on span "×" at bounding box center [212, 73] width 6 height 7
click at [239, 73] on input "text" at bounding box center [287, 73] width 156 height 10
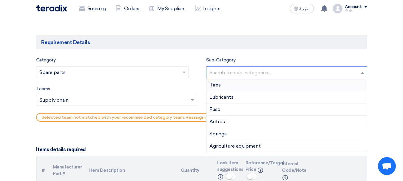
type input "W"
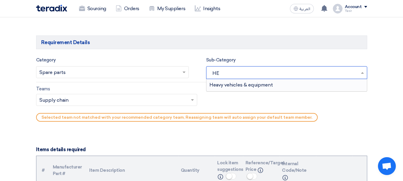
type input "HEA"
click at [234, 87] on span "Heavy vehicles & equipment" at bounding box center [240, 85] width 63 height 6
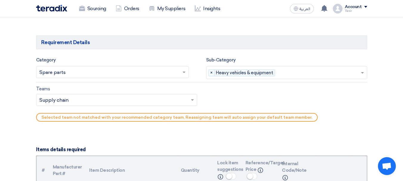
click at [108, 103] on input "text" at bounding box center [113, 100] width 148 height 10
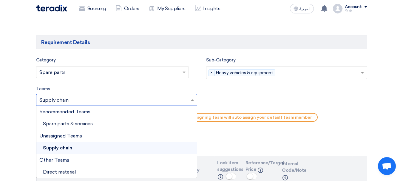
click at [68, 111] on div "Recommended Teams" at bounding box center [116, 112] width 160 height 12
click at [77, 125] on span "Spare parts & services" at bounding box center [68, 124] width 50 height 6
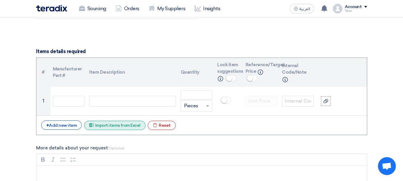
scroll to position [417, 0]
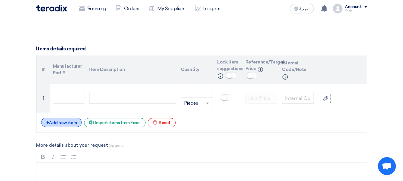
click at [66, 123] on div "+ Add new item" at bounding box center [61, 122] width 41 height 9
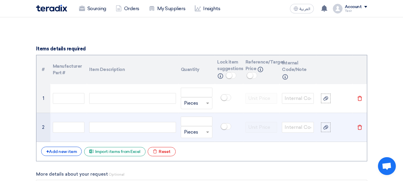
click at [92, 134] on td at bounding box center [132, 127] width 91 height 29
click at [100, 132] on div at bounding box center [132, 127] width 86 height 11
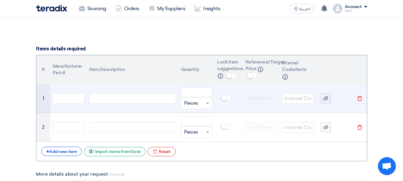
click at [120, 102] on div at bounding box center [132, 98] width 86 height 11
click at [69, 99] on input "text" at bounding box center [69, 98] width 32 height 11
click at [111, 99] on div at bounding box center [132, 98] width 86 height 11
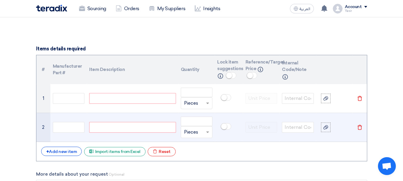
paste div
click at [128, 128] on div at bounding box center [132, 127] width 86 height 11
paste div
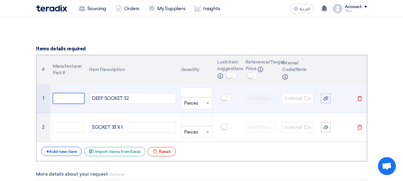
click at [74, 95] on input "text" at bounding box center [69, 98] width 32 height 11
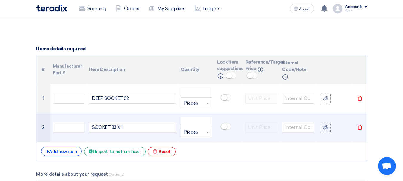
click at [127, 126] on div "SOCKET 33 X 1" at bounding box center [132, 127] width 86 height 11
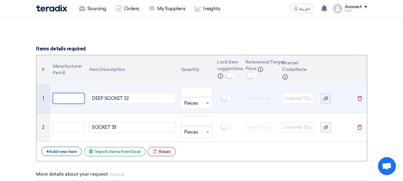
click at [61, 102] on input "text" at bounding box center [69, 98] width 32 height 11
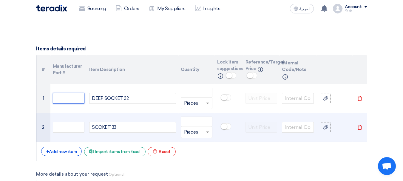
paste input "GUN SOCKET 32-TAIWA"
type input "GUN SOCKET 32-TAIWA"
click at [68, 129] on input "text" at bounding box center [69, 127] width 32 height 11
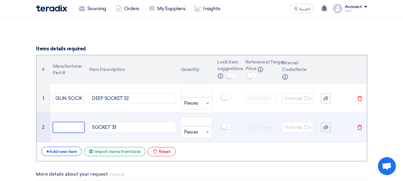
paste input "GUN SOCKET 33-TAIWAN"
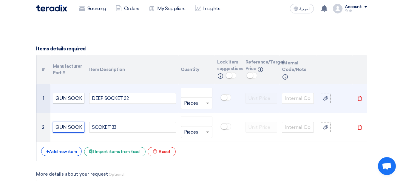
scroll to position [0, 36]
type input "GUN SOCKET 33-TAIWAN"
click at [70, 95] on input "GUN SOCKET 32-TAIWA" at bounding box center [69, 98] width 32 height 11
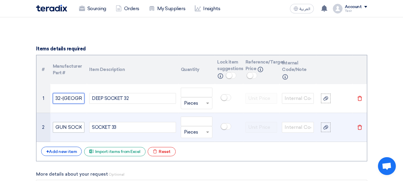
type input "GUN SOCKET 32-TAIWAN"
click at [58, 124] on input "GUN SOCKET 33-TAIWAN" at bounding box center [69, 127] width 32 height 11
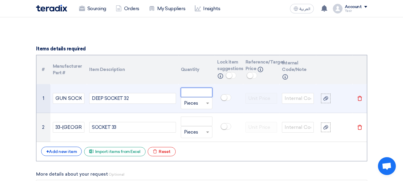
click at [201, 96] on input "number" at bounding box center [197, 93] width 32 height 10
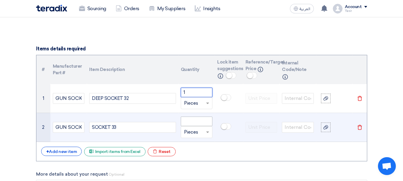
type input "1"
click at [189, 120] on input "number" at bounding box center [197, 122] width 32 height 10
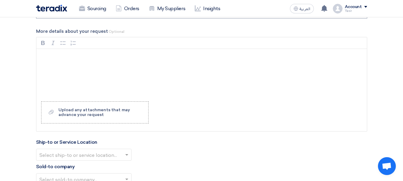
scroll to position [596, 0]
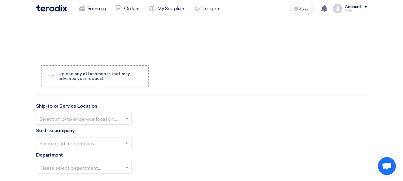
type input "1"
click at [73, 121] on input "text" at bounding box center [80, 119] width 83 height 10
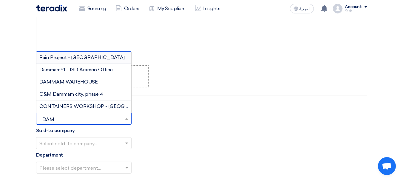
type input "DAMM"
click at [74, 81] on span "DAMMAM WAREHOUSE" at bounding box center [68, 82] width 58 height 6
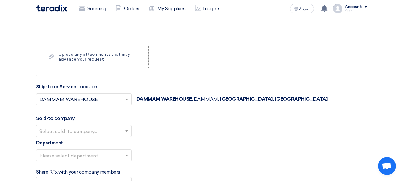
scroll to position [626, 0]
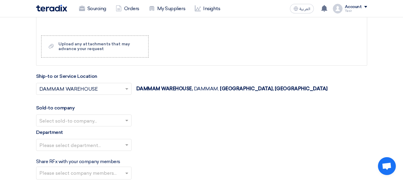
click at [64, 116] on input "text" at bounding box center [80, 121] width 83 height 10
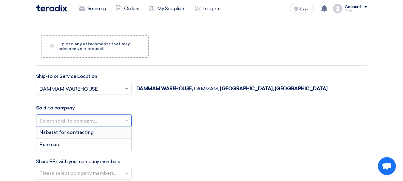
click at [62, 132] on span "Nabatat for contracting" at bounding box center [66, 132] width 54 height 6
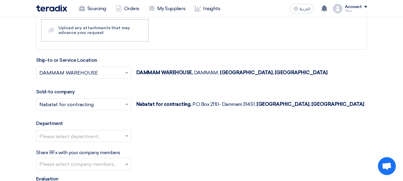
scroll to position [656, 0]
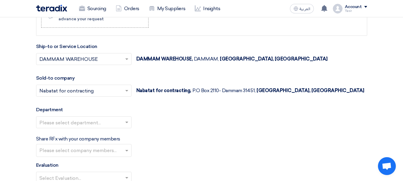
click at [61, 122] on input "text" at bounding box center [80, 123] width 83 height 10
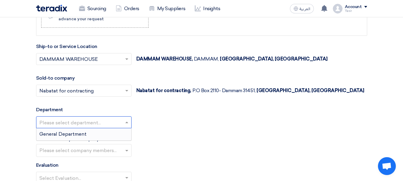
click at [61, 133] on span "General Department" at bounding box center [62, 134] width 47 height 6
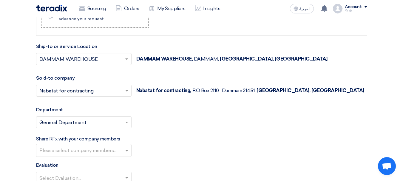
scroll to position [775, 0]
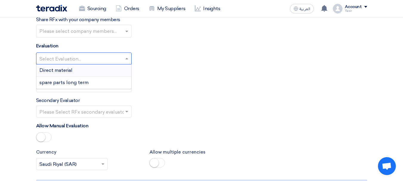
click at [59, 58] on input "text" at bounding box center [80, 59] width 83 height 10
click at [63, 79] on div "spare parts long term" at bounding box center [83, 83] width 95 height 12
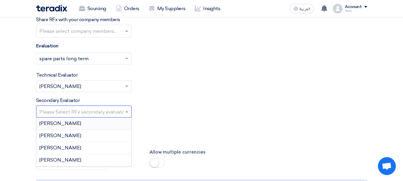
click at [88, 111] on input "text" at bounding box center [80, 112] width 83 height 10
click at [50, 156] on div "[PERSON_NAME]" at bounding box center [83, 160] width 95 height 12
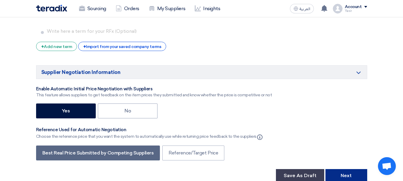
scroll to position [983, 0]
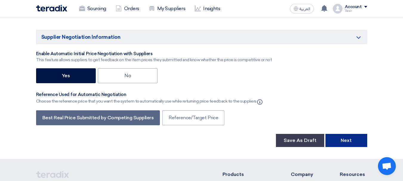
click at [337, 138] on button "Next" at bounding box center [346, 140] width 42 height 13
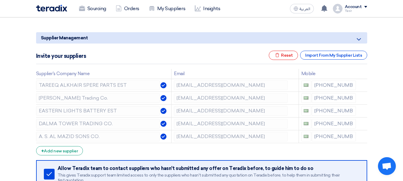
scroll to position [89, 0]
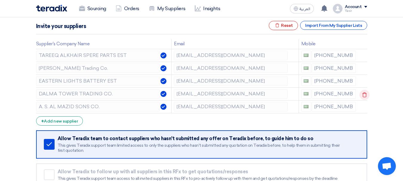
click at [0, 0] on use at bounding box center [0, 0] width 0 height 0
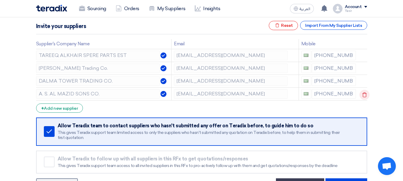
click at [0, 0] on use at bounding box center [0, 0] width 0 height 0
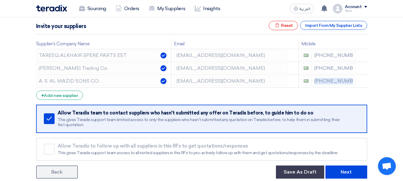
click at [0, 0] on icon at bounding box center [0, 0] width 0 height 0
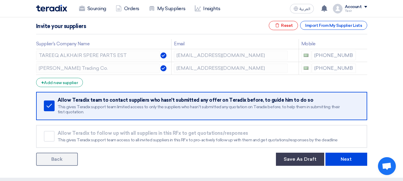
click at [358, 166] on section "Supplier Management Minimize/Maximize Category Invite your suppliers Excel file…" at bounding box center [201, 83] width 403 height 190
click at [357, 164] on button "Next" at bounding box center [346, 159] width 42 height 13
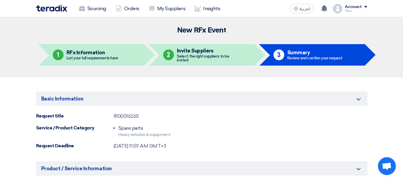
click at [127, 119] on div "8100016265" at bounding box center [126, 116] width 25 height 7
copy div "8100016265"
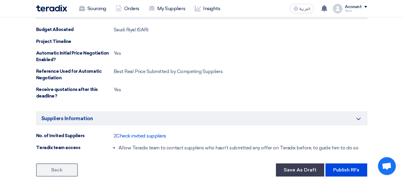
scroll to position [387, 0]
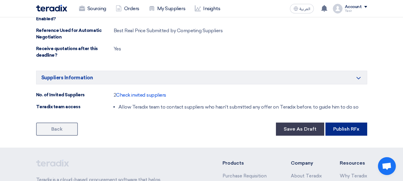
click at [347, 122] on button "Publish RFx" at bounding box center [346, 128] width 42 height 13
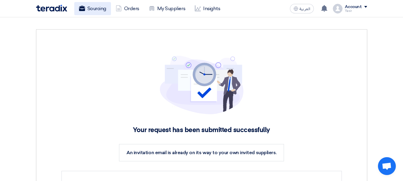
click at [101, 10] on link "Sourcing" at bounding box center [92, 8] width 37 height 13
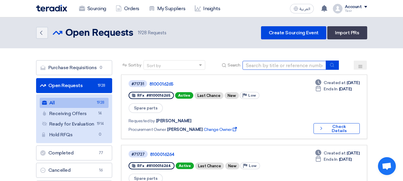
click at [283, 67] on input at bounding box center [283, 65] width 83 height 9
type input "16243"
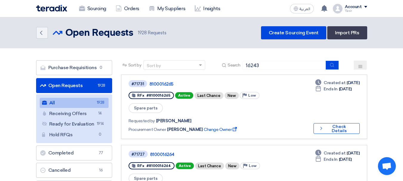
click at [333, 70] on div "Sort by Sort by Search 16243" at bounding box center [244, 67] width 246 height 14
click at [334, 67] on button "submit" at bounding box center [331, 64] width 13 height 9
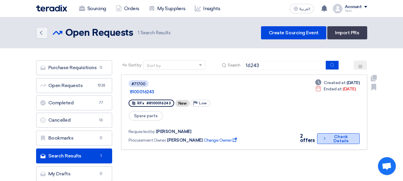
click at [332, 133] on button "Check details Check Details" at bounding box center [338, 138] width 42 height 11
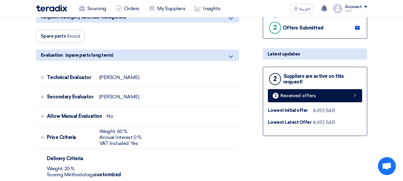
scroll to position [149, 0]
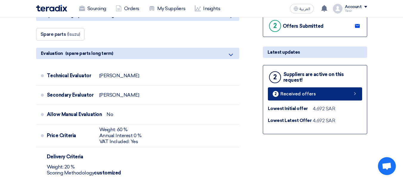
click at [298, 92] on span "Received offers" at bounding box center [297, 94] width 35 height 4
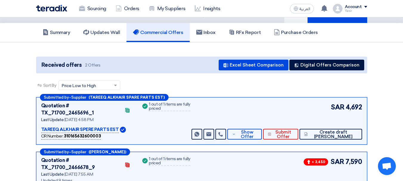
scroll to position [60, 0]
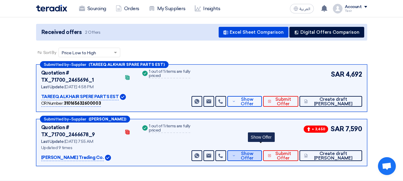
click at [257, 151] on span "Show Offer" at bounding box center [247, 155] width 20 height 9
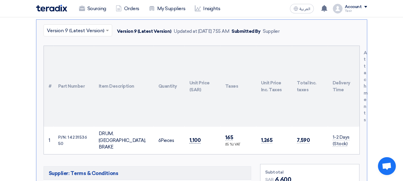
click at [196, 137] on span "1,100" at bounding box center [194, 140] width 11 height 6
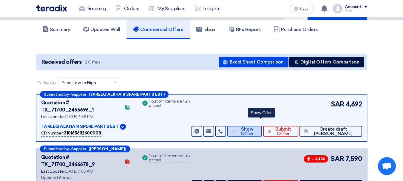
click at [257, 127] on span "Show Offer" at bounding box center [247, 131] width 20 height 9
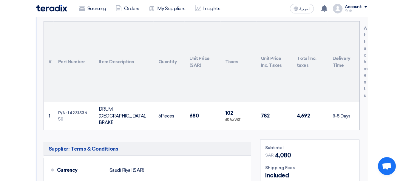
click at [196, 113] on span "680" at bounding box center [194, 116] width 10 height 6
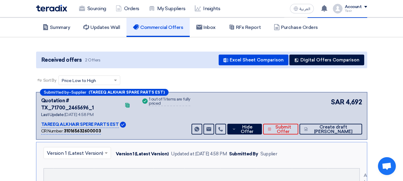
scroll to position [0, 0]
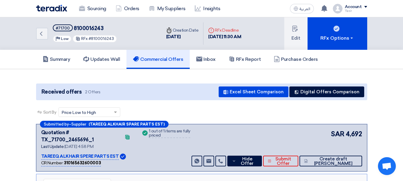
click at [48, 38] on div "Back #71700 8100016243 Priority Low RFx #8100016243" at bounding box center [98, 33] width 125 height 32
click at [43, 33] on icon "Back" at bounding box center [41, 33] width 7 height 7
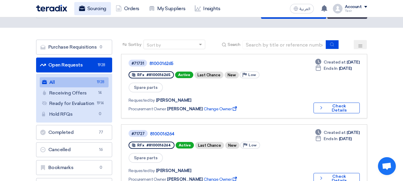
scroll to position [30, 0]
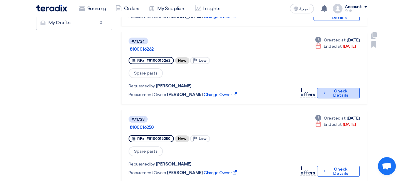
scroll to position [209, 0]
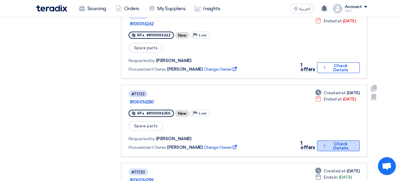
click at [330, 140] on button "Check details Check Details" at bounding box center [338, 145] width 43 height 11
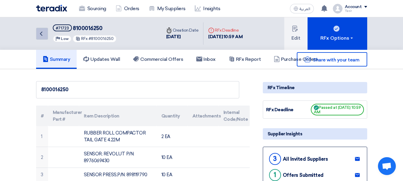
click at [41, 31] on icon "Back" at bounding box center [41, 33] width 7 height 7
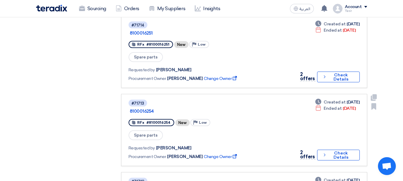
scroll to position [447, 0]
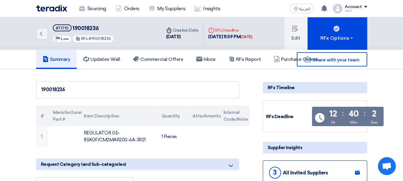
click at [84, 26] on span "190018236" at bounding box center [85, 28] width 26 height 7
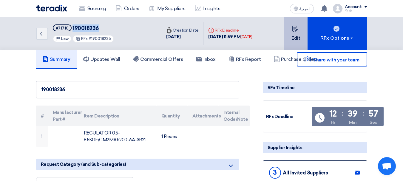
click at [288, 31] on button "Edit" at bounding box center [295, 33] width 23 height 32
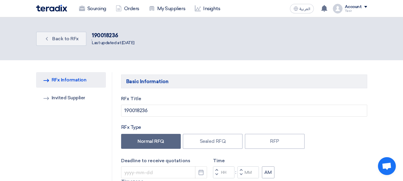
type input "10/8/2025"
type input "11"
type input "59"
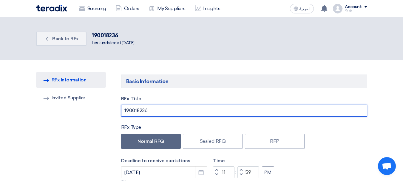
drag, startPoint x: 30, startPoint y: 113, endPoint x: 0, endPoint y: 108, distance: 29.8
paste input "8100016259"
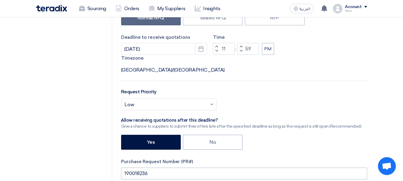
scroll to position [149, 0]
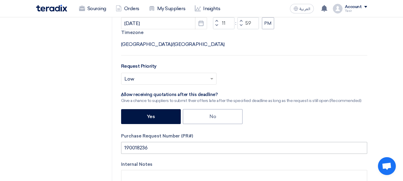
type input "8100016259"
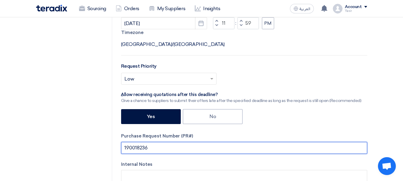
drag, startPoint x: 157, startPoint y: 131, endPoint x: 54, endPoint y: 130, distance: 103.1
paste input "8100016259"
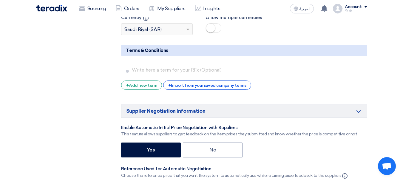
scroll to position [983, 0]
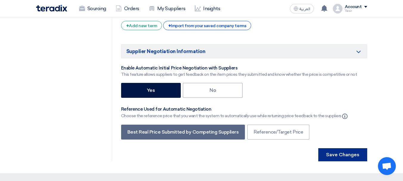
type input "8100016259"
click at [339, 148] on button "Save Changes" at bounding box center [342, 154] width 49 height 13
click at [351, 148] on button "Save Changes" at bounding box center [342, 154] width 49 height 13
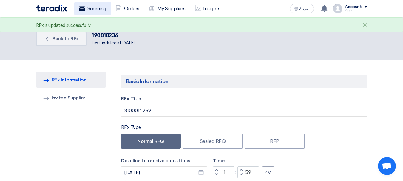
click at [98, 12] on link "Sourcing" at bounding box center [92, 8] width 37 height 13
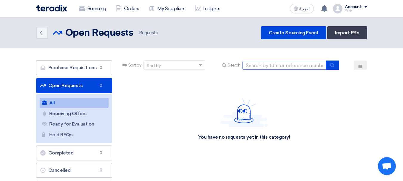
click at [292, 64] on input at bounding box center [283, 65] width 83 height 9
paste input "8100016259"
type input "8100016259"
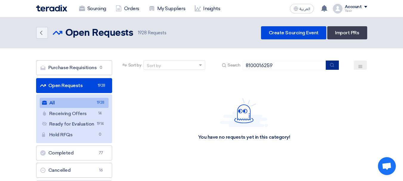
click at [329, 64] on button "submit" at bounding box center [331, 64] width 13 height 9
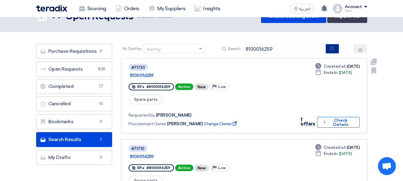
scroll to position [30, 0]
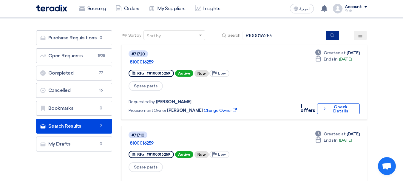
click at [331, 39] on button "submit" at bounding box center [331, 35] width 13 height 9
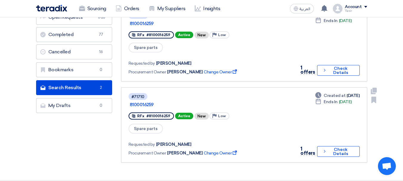
scroll to position [60, 0]
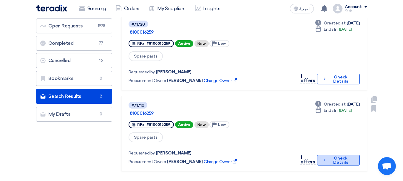
click at [330, 155] on button "Check details Check Details" at bounding box center [338, 160] width 43 height 11
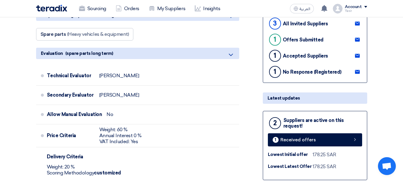
click at [307, 131] on div "2 Suppliers are active on this request! 1 Received offers Lowest Initial offer …" at bounding box center [315, 145] width 104 height 69
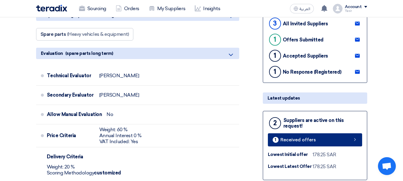
click at [308, 134] on link "1 Received offers" at bounding box center [315, 139] width 94 height 13
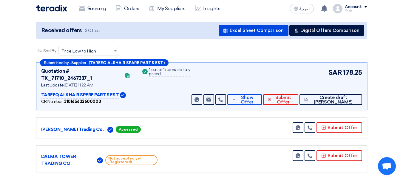
scroll to position [2, 0]
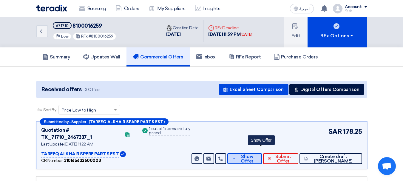
click at [257, 154] on span "Show Offer" at bounding box center [247, 158] width 20 height 9
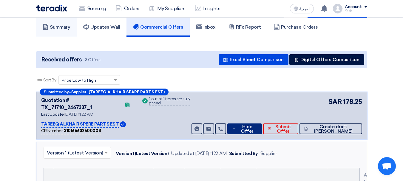
scroll to position [0, 0]
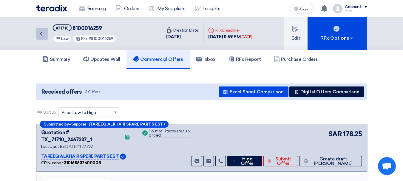
click at [45, 37] on link "Back" at bounding box center [42, 34] width 12 height 12
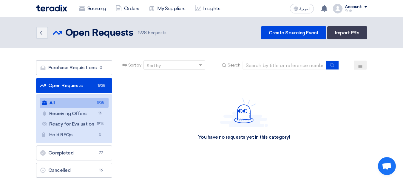
click at [278, 70] on div "Sort by Sort by Search" at bounding box center [244, 67] width 246 height 14
click at [280, 67] on input at bounding box center [283, 65] width 83 height 9
paste input "8100016259"
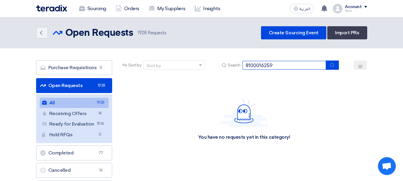
type input "8100016259"
click at [334, 66] on icon "submit" at bounding box center [331, 65] width 5 height 5
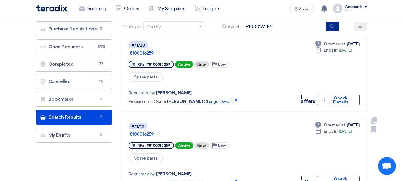
scroll to position [30, 0]
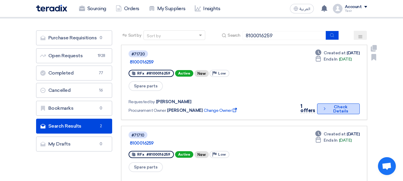
click at [325, 103] on button "Check details Check Details" at bounding box center [338, 108] width 43 height 11
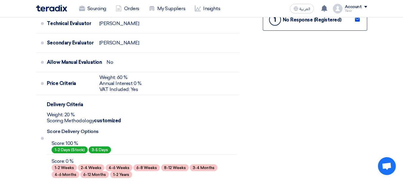
scroll to position [209, 0]
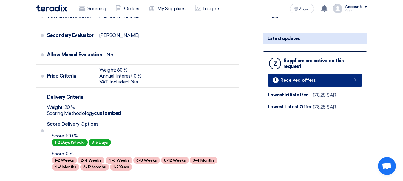
click at [315, 85] on link "1 Received offers" at bounding box center [315, 80] width 94 height 13
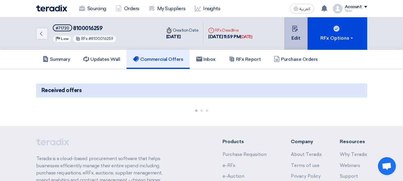
click at [297, 30] on icon at bounding box center [295, 29] width 6 height 6
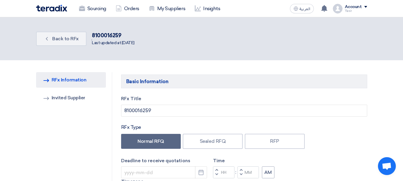
type input "10/8/2025"
type input "11"
type input "59"
drag, startPoint x: 114, startPoint y: 35, endPoint x: 50, endPoint y: 37, distance: 64.1
click at [50, 37] on link "Back Back to RFx" at bounding box center [61, 39] width 50 height 14
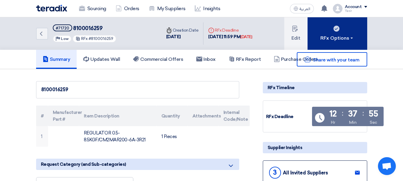
click at [350, 40] on div "RFx Options" at bounding box center [337, 38] width 34 height 7
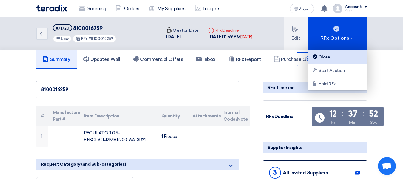
click at [320, 56] on div "Close" at bounding box center [337, 56] width 52 height 7
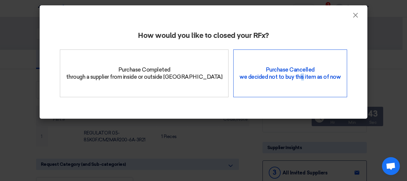
click at [282, 75] on div "Purchase Cancelled we decided not to buy this item as of now" at bounding box center [290, 73] width 114 height 48
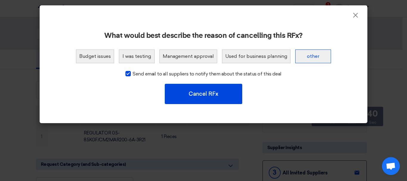
click at [319, 55] on button "other" at bounding box center [313, 56] width 36 height 14
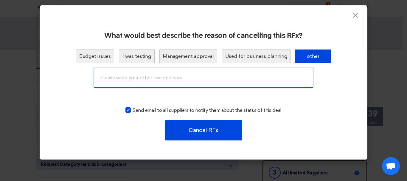
click at [197, 85] on input "text" at bounding box center [203, 78] width 219 height 20
type input "MISTAKE"
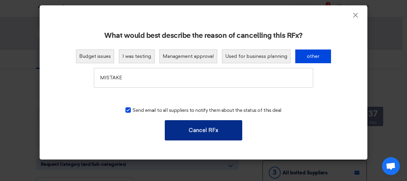
click at [196, 128] on button "Cancel RFx" at bounding box center [203, 130] width 77 height 20
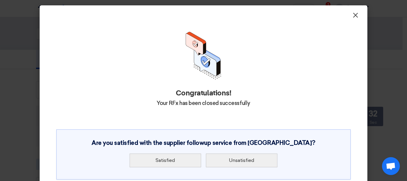
click at [353, 16] on span "×" at bounding box center [356, 17] width 6 height 12
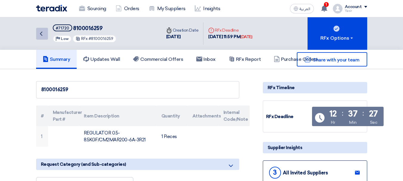
click at [44, 35] on icon "Back" at bounding box center [41, 33] width 7 height 7
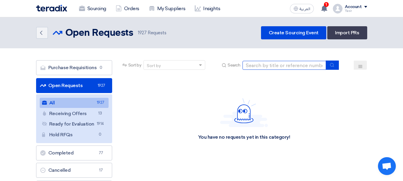
click at [262, 63] on input at bounding box center [283, 65] width 83 height 9
paste input "8100016259"
type input "8100016259"
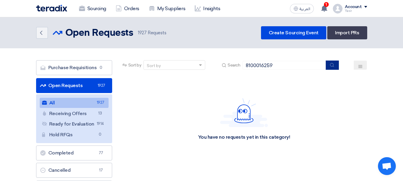
click at [332, 68] on button "submit" at bounding box center [331, 64] width 13 height 9
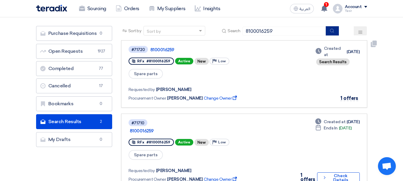
scroll to position [60, 0]
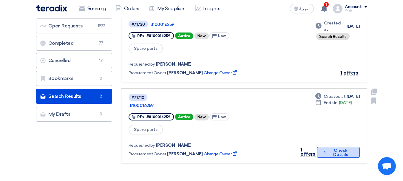
click at [329, 147] on button "Check details Check Details" at bounding box center [338, 152] width 43 height 11
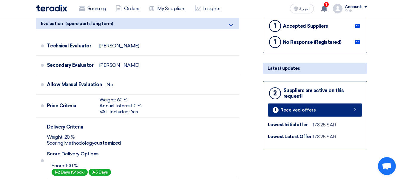
click at [329, 105] on link "1 Received offers" at bounding box center [315, 109] width 94 height 13
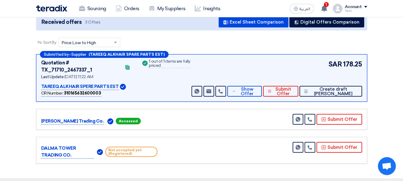
scroll to position [89, 0]
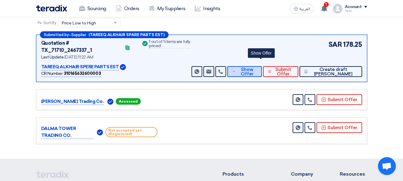
click at [257, 67] on span "Show Offer" at bounding box center [247, 71] width 20 height 9
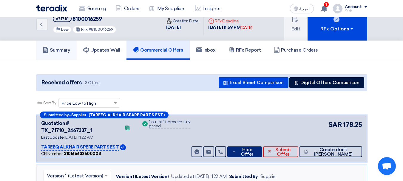
scroll to position [0, 0]
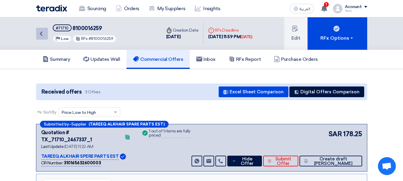
click at [46, 33] on link "Back" at bounding box center [42, 34] width 12 height 12
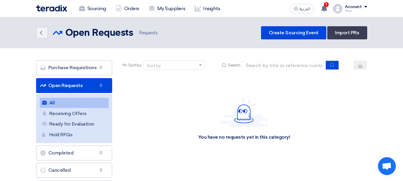
click at [271, 181] on div "Sort by Sort by Search Category Owner Type" at bounding box center [244, 138] width 255 height 156
